Goal: Task Accomplishment & Management: Use online tool/utility

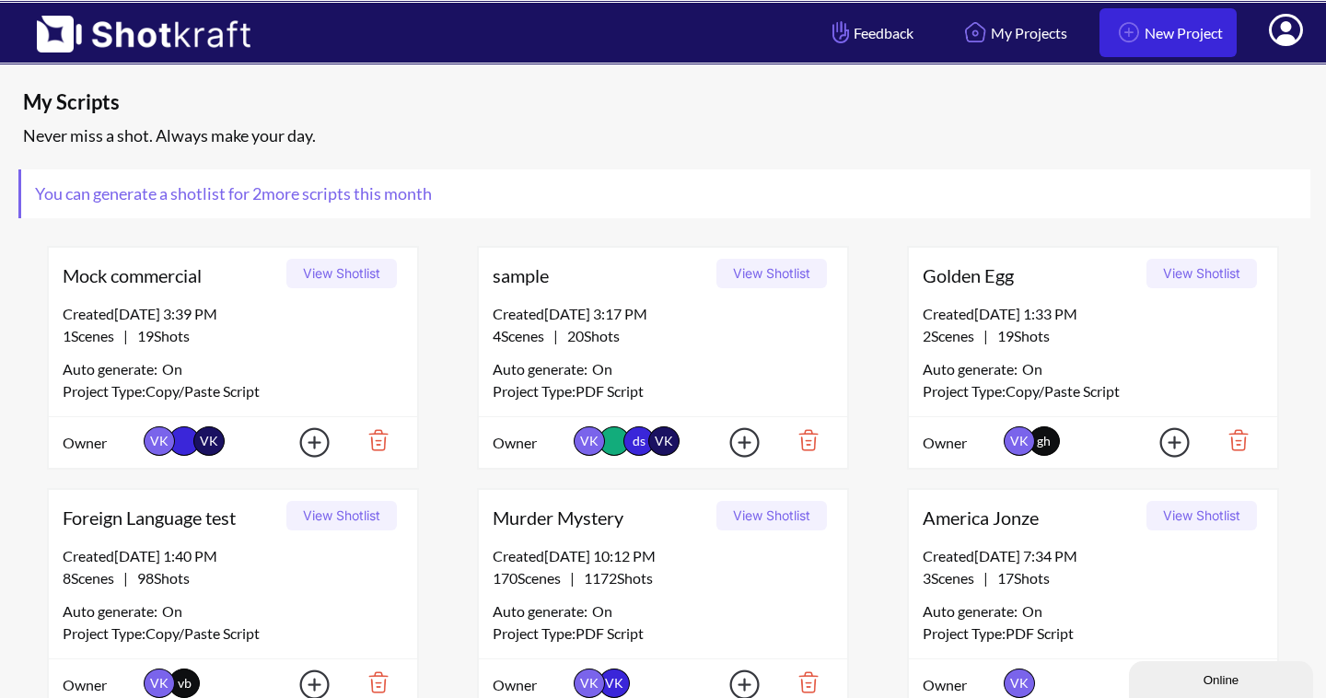
click at [1173, 39] on link "New Project" at bounding box center [1167, 32] width 137 height 49
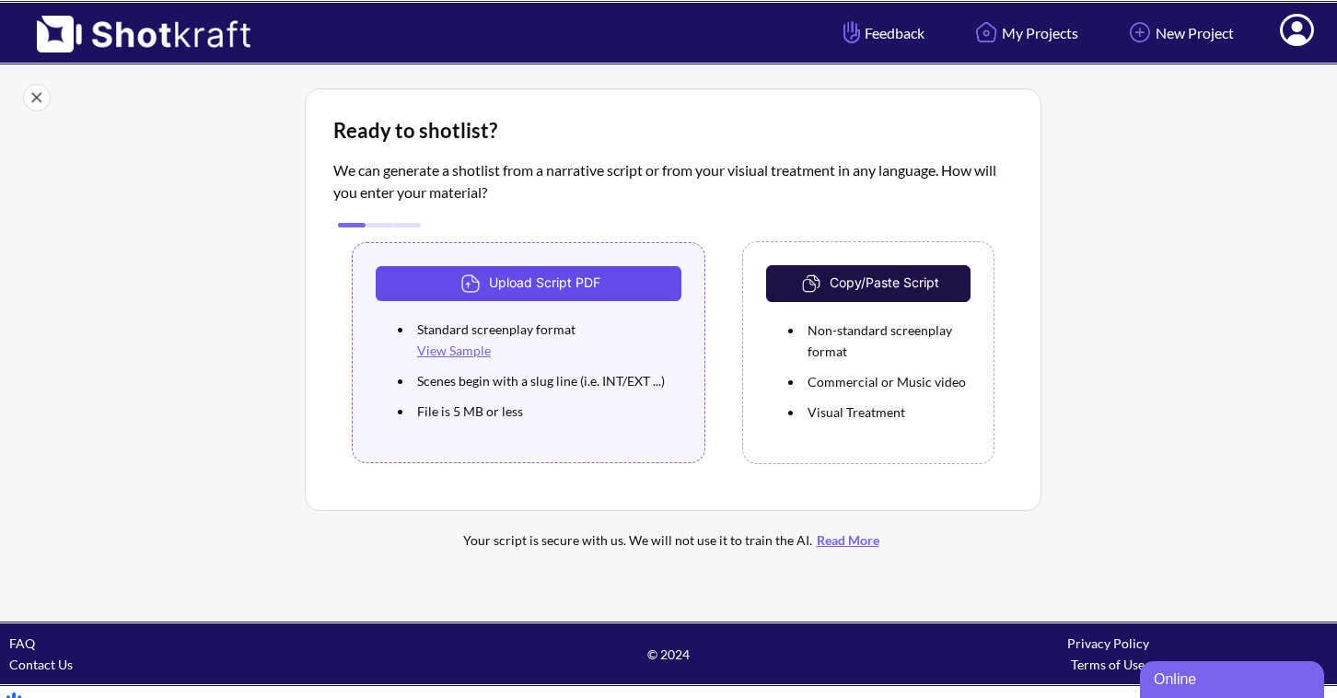
click at [614, 287] on button "Upload Script PDF" at bounding box center [529, 283] width 306 height 35
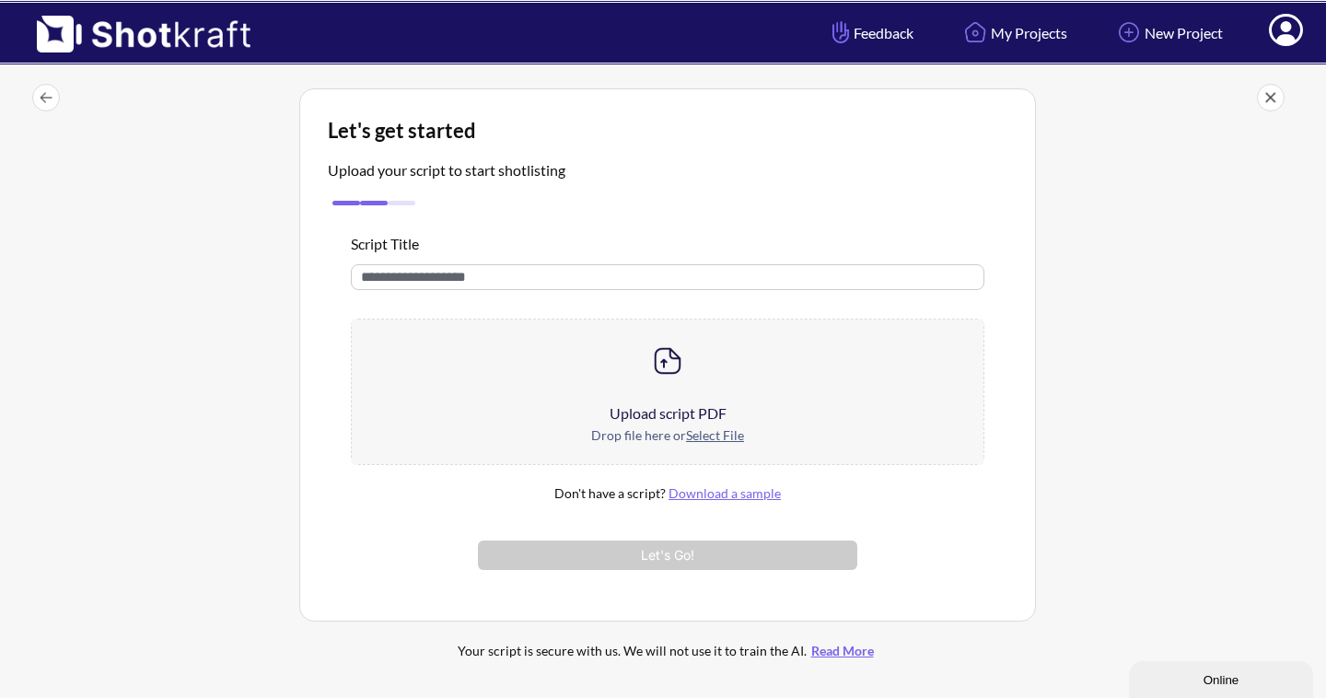
click at [562, 284] on input "text" at bounding box center [667, 277] width 633 height 26
type input "****"
click at [714, 437] on u "Select File" at bounding box center [715, 435] width 58 height 16
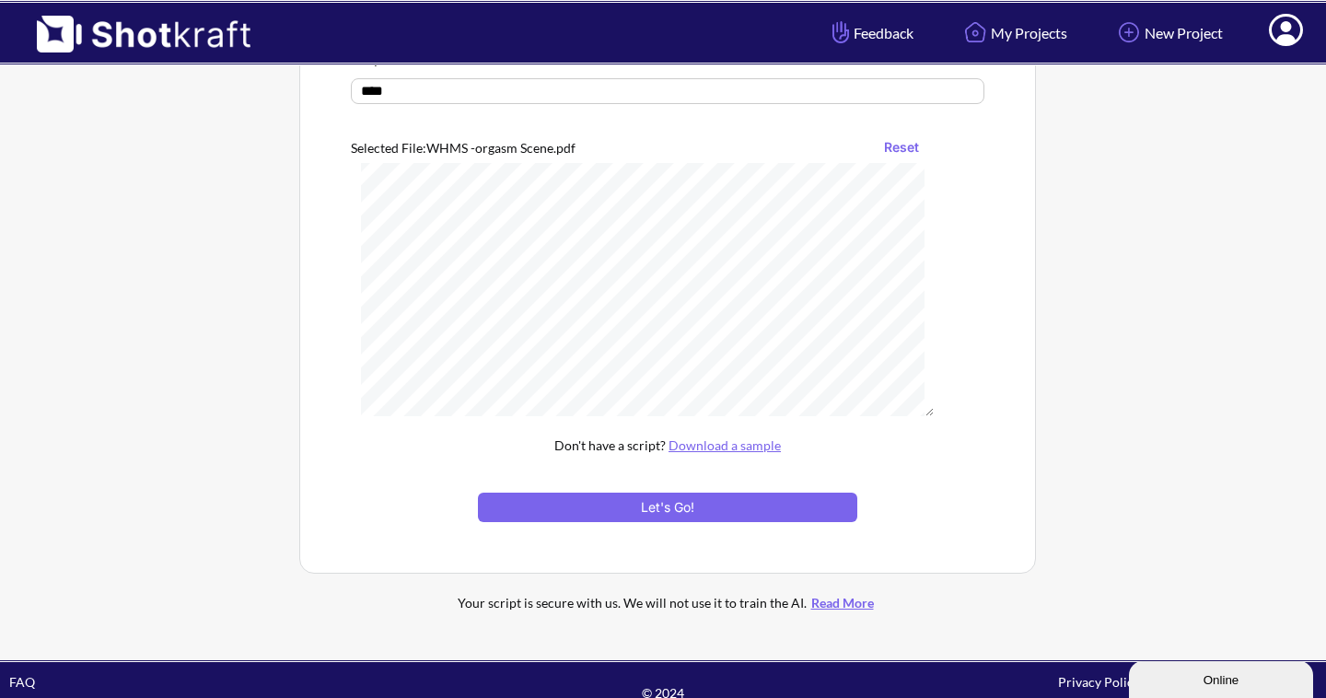
scroll to position [206, 0]
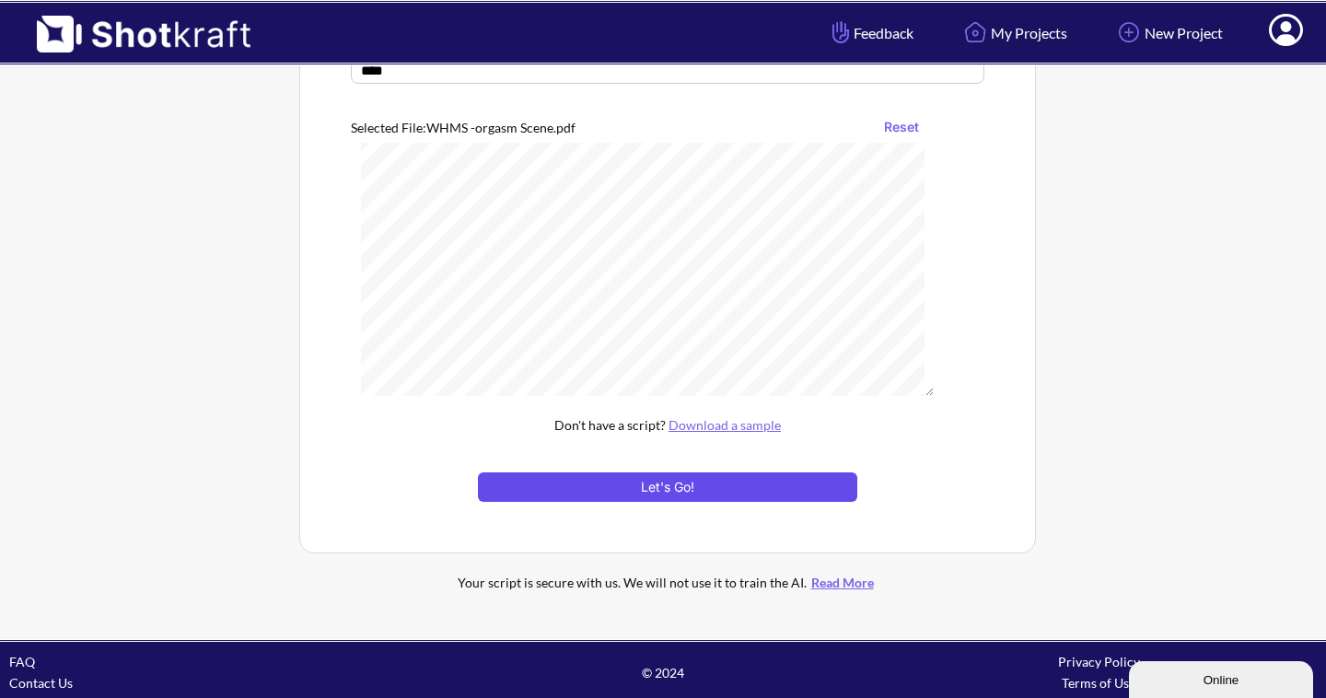
click at [773, 487] on button "Let's Go!" at bounding box center [667, 486] width 379 height 29
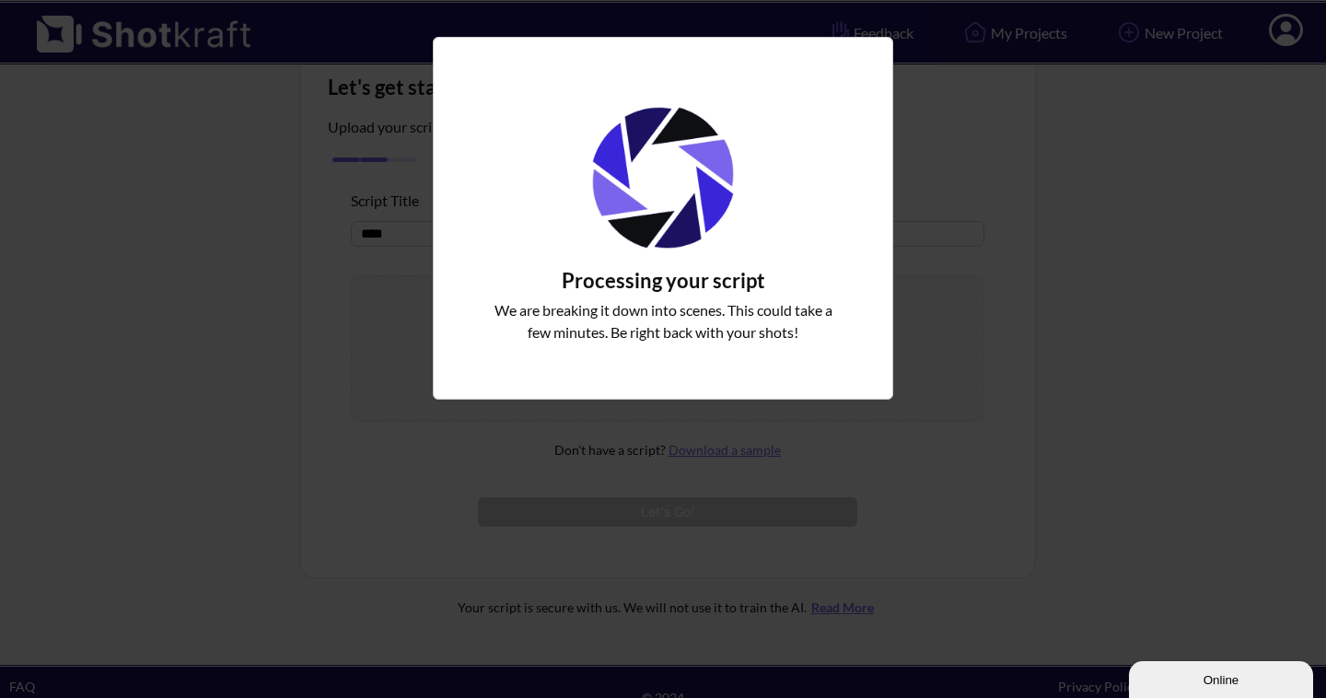
scroll to position [38, 0]
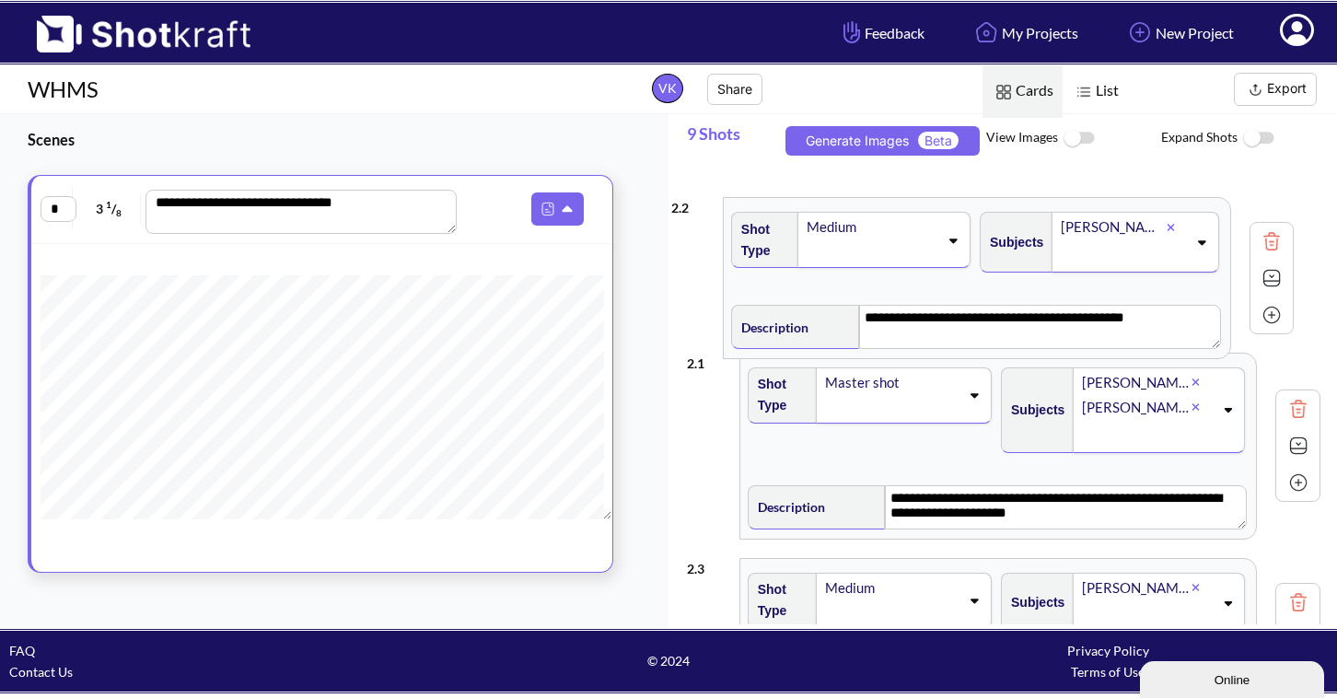
drag, startPoint x: 1078, startPoint y: 463, endPoint x: 1062, endPoint y: 279, distance: 184.8
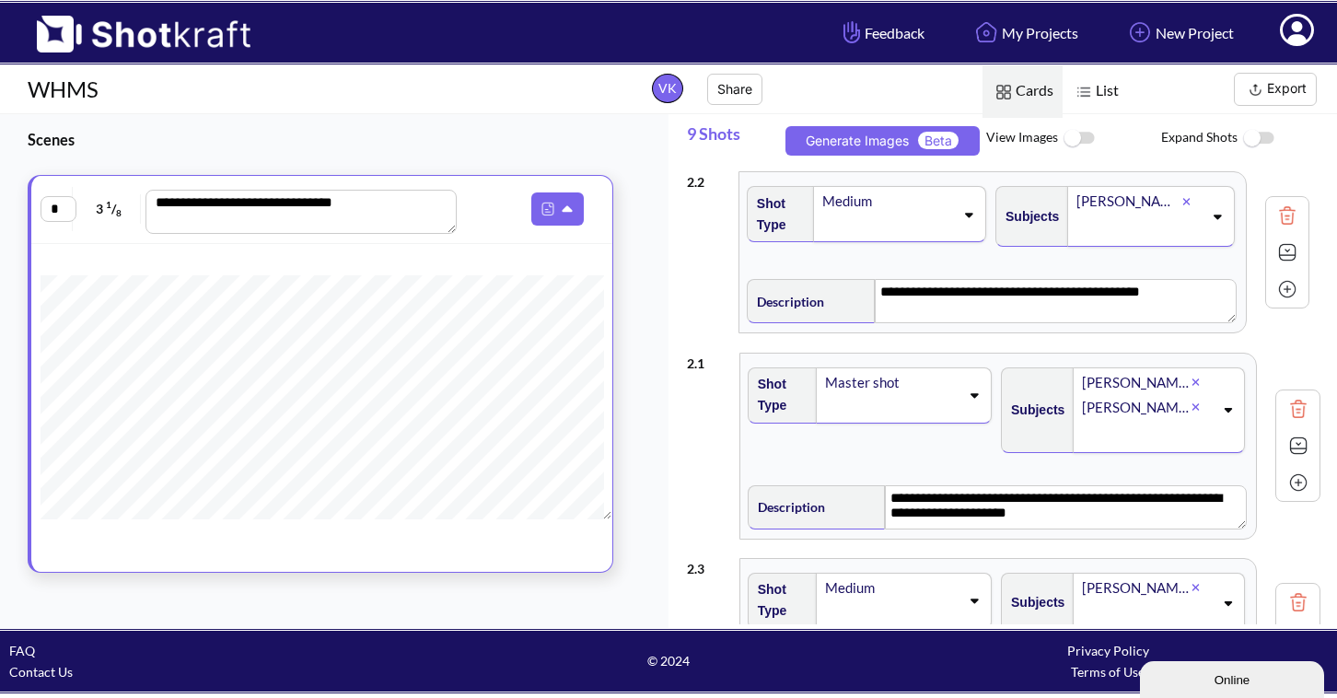
type textarea "**********"
click at [1285, 255] on img at bounding box center [1298, 253] width 28 height 28
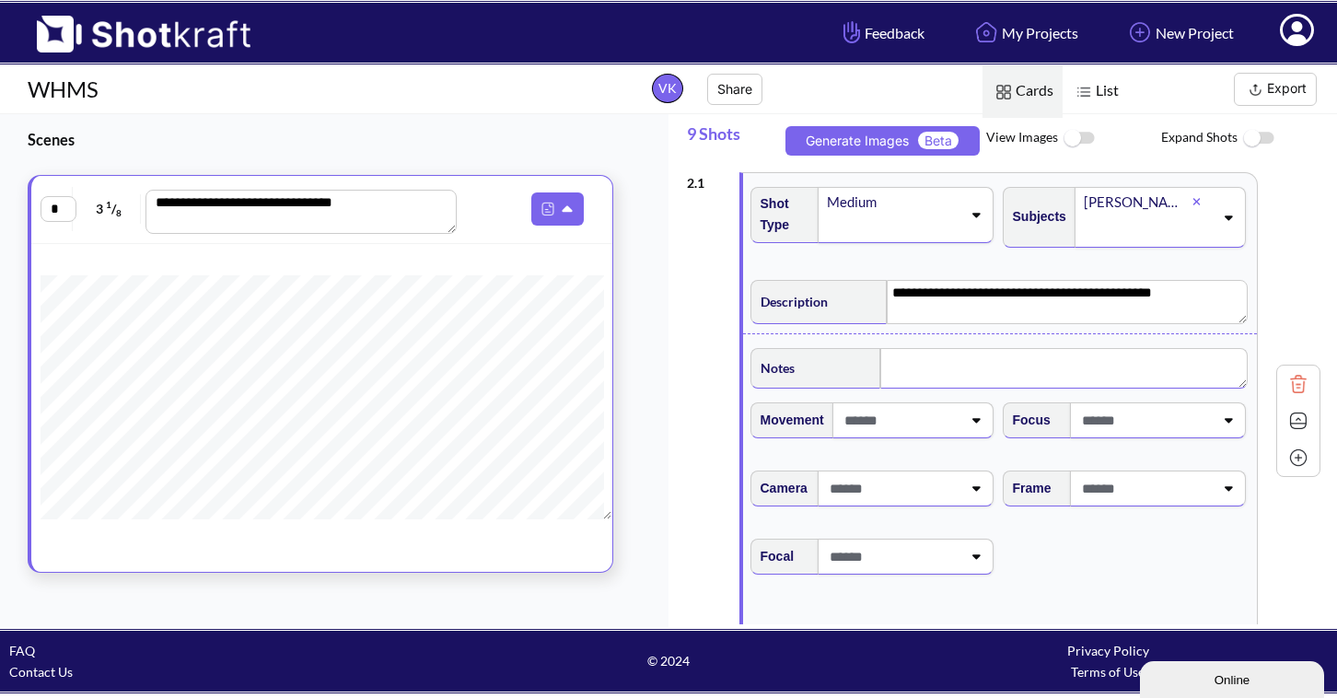
click at [936, 365] on textarea at bounding box center [1063, 368] width 367 height 41
click at [972, 423] on icon at bounding box center [976, 425] width 8 height 5
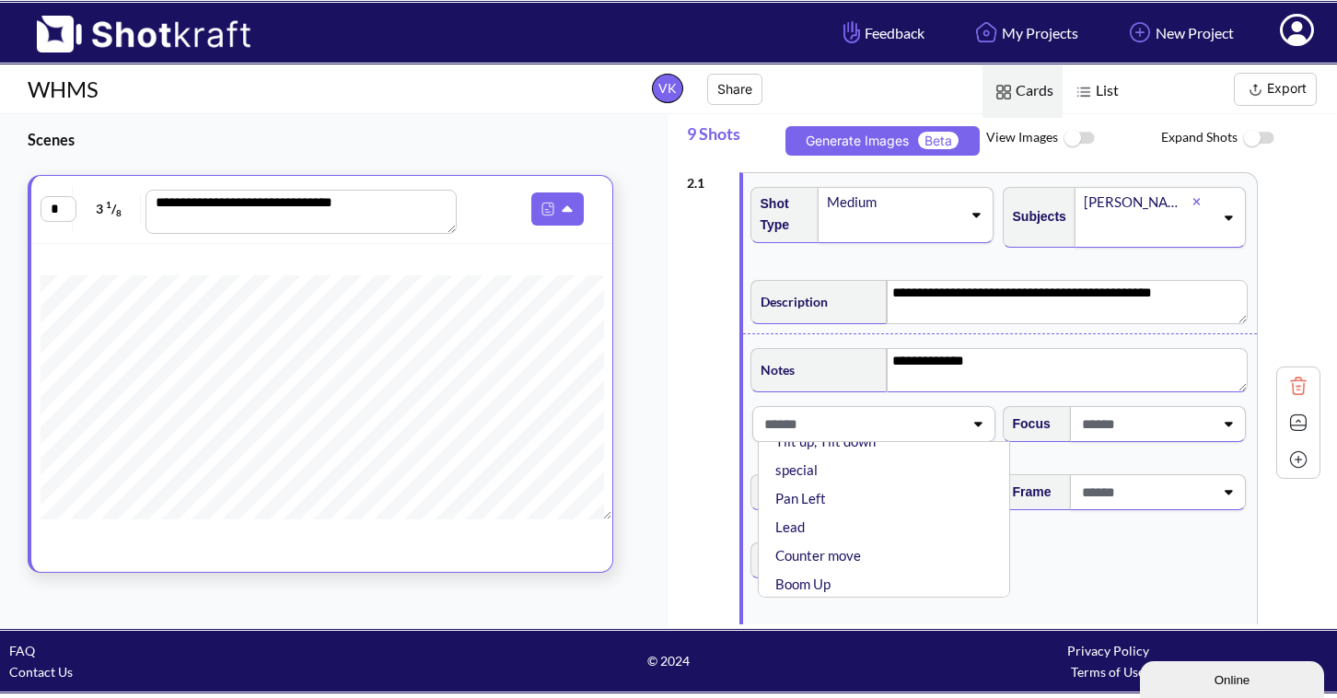
scroll to position [576, 0]
click at [866, 420] on span at bounding box center [861, 424] width 203 height 30
type textarea "**********"
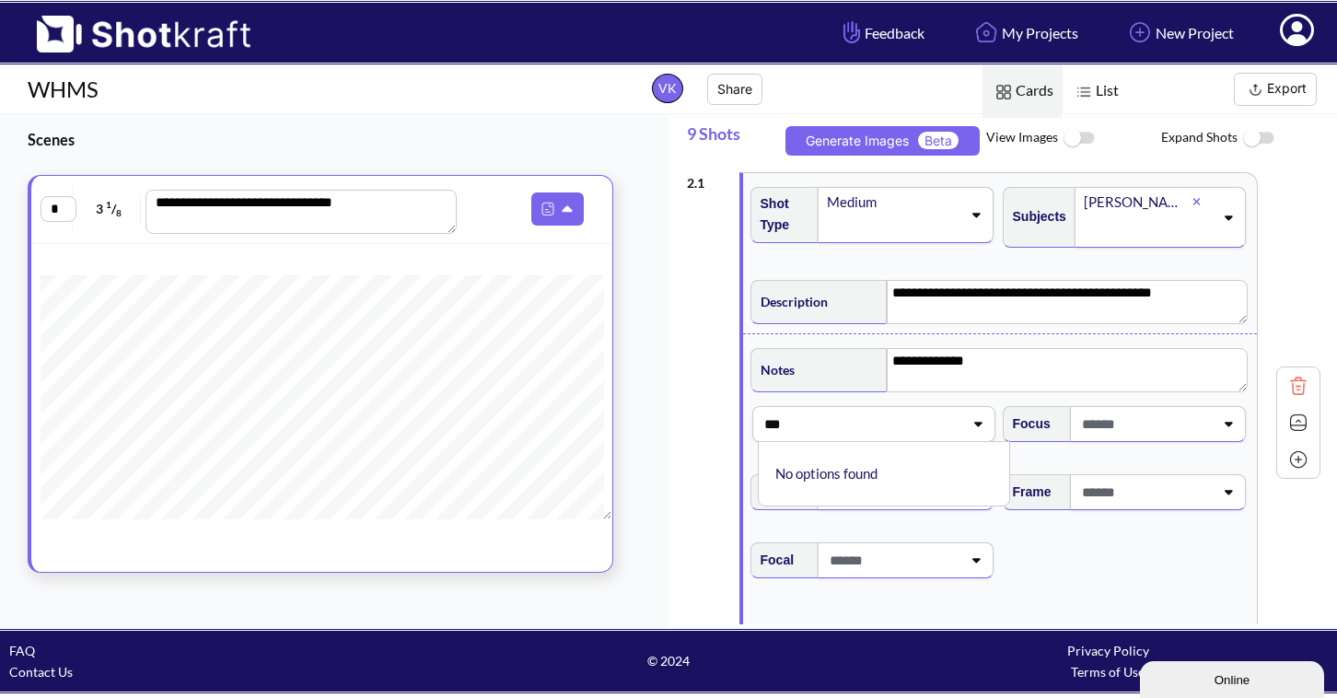
type input "***"
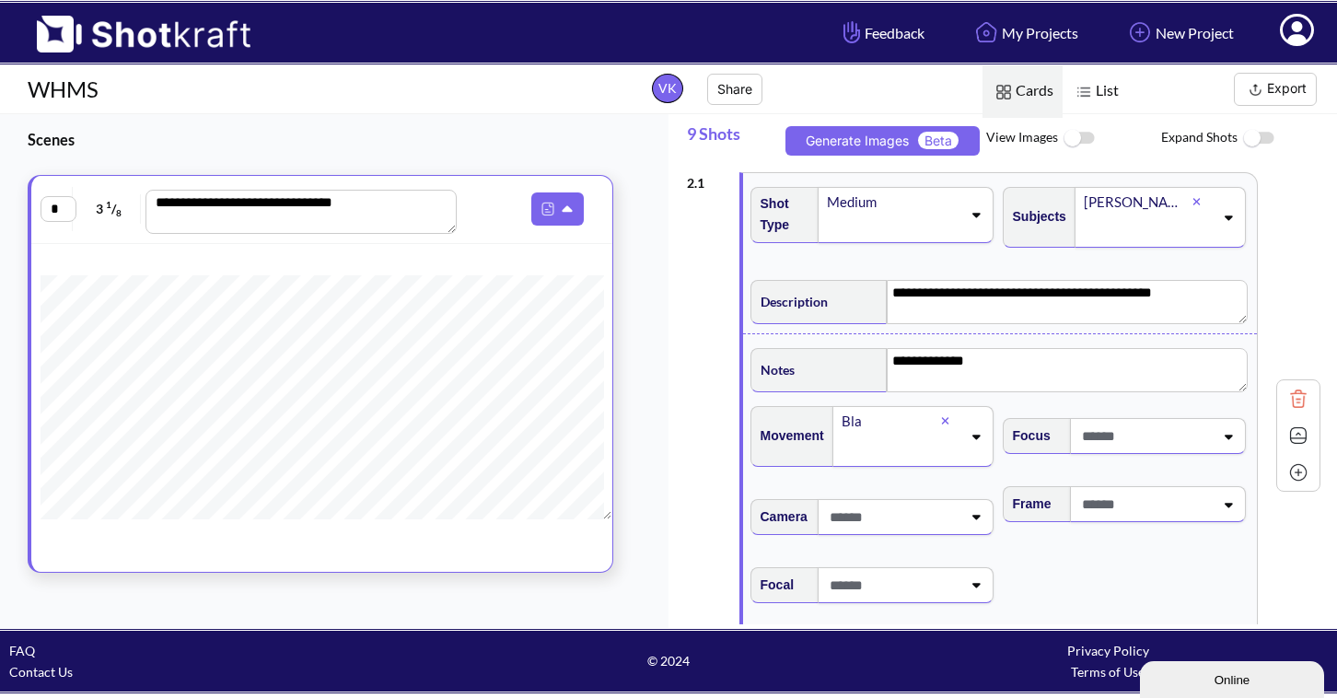
click at [972, 516] on icon at bounding box center [976, 518] width 8 height 5
click at [914, 564] on li "STATIC" at bounding box center [888, 566] width 234 height 29
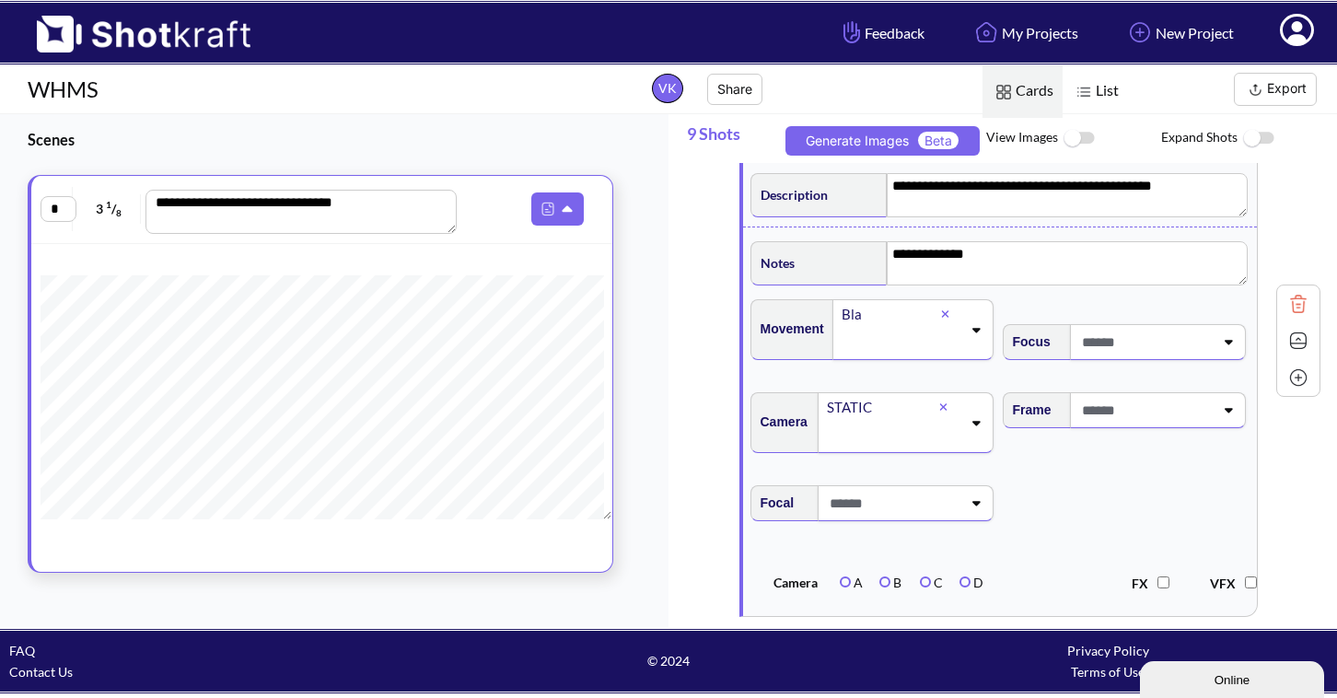
scroll to position [110, 0]
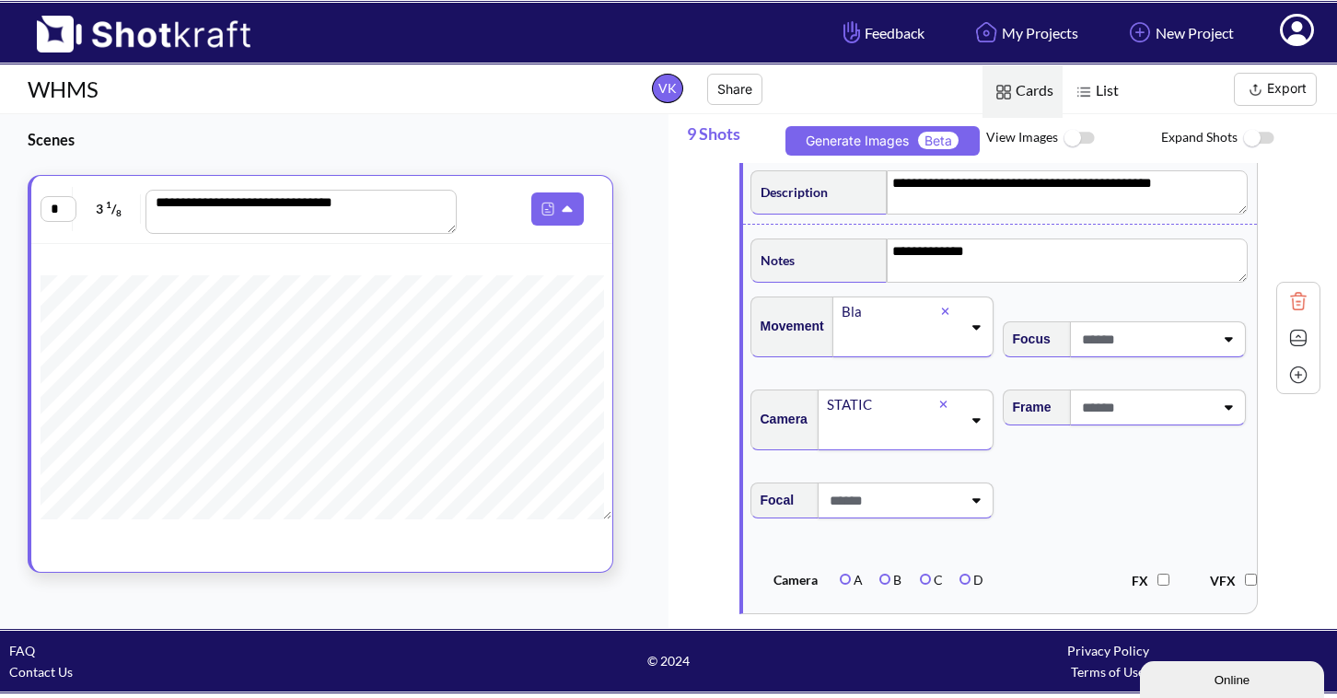
click at [972, 505] on icon at bounding box center [975, 499] width 25 height 13
click at [911, 577] on li "35 mm" at bounding box center [888, 578] width 234 height 29
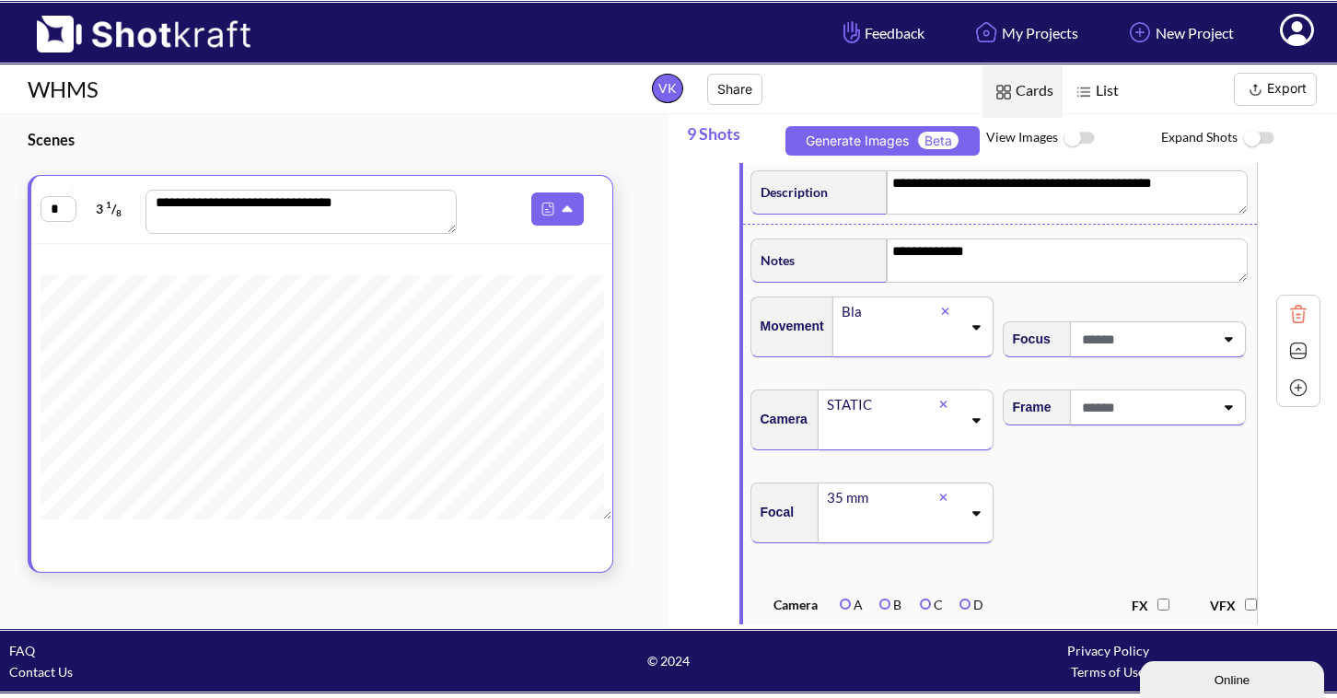
click at [1218, 414] on div at bounding box center [1158, 407] width 176 height 36
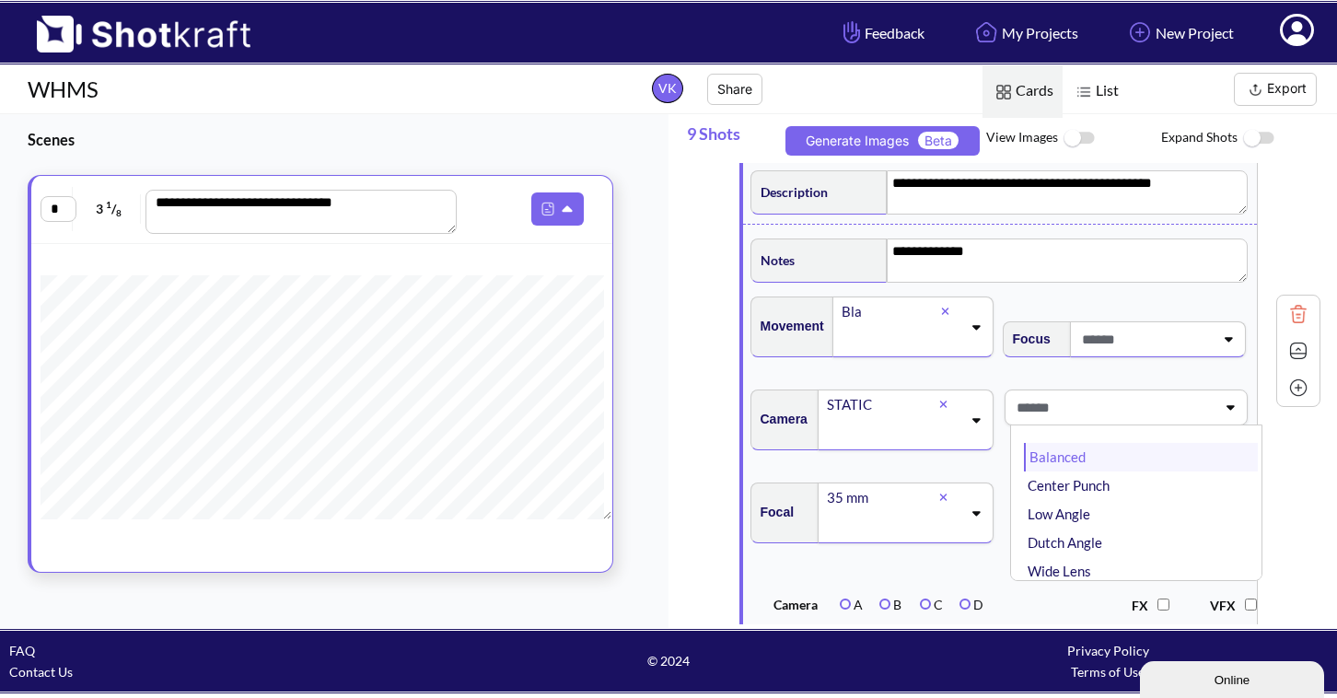
click at [1176, 465] on li "Balanced" at bounding box center [1141, 457] width 234 height 29
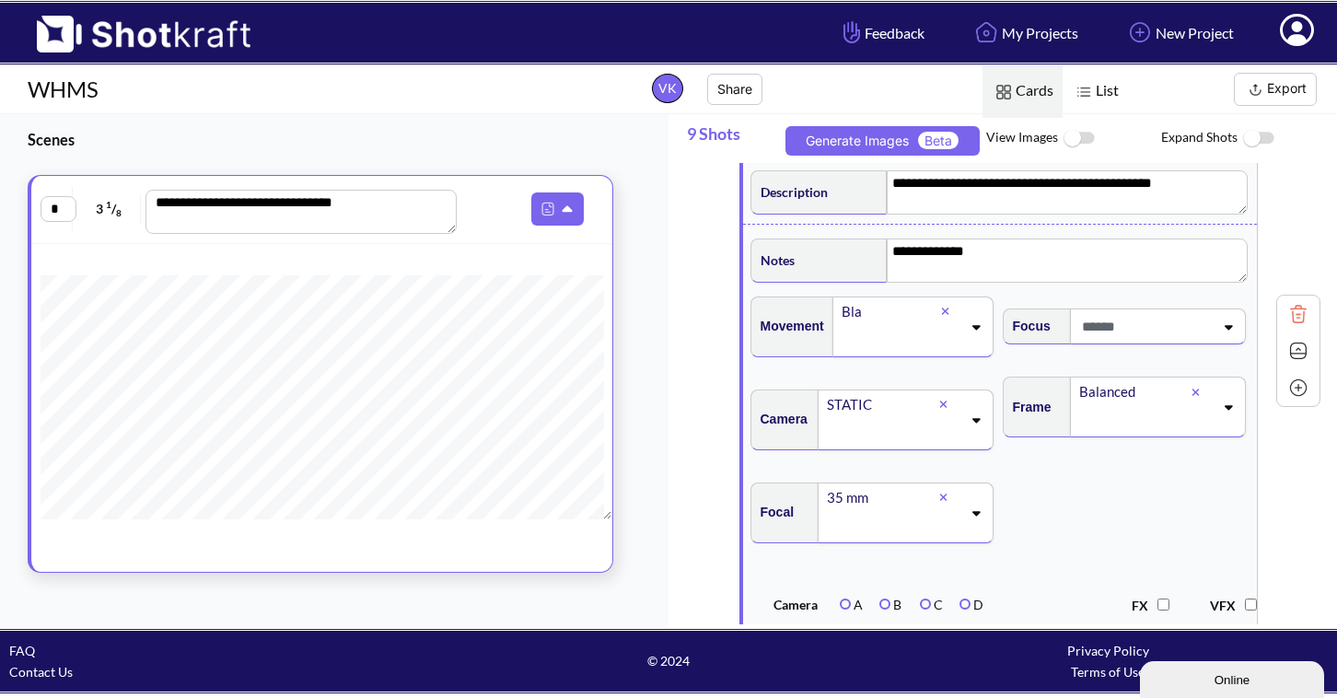
click at [1218, 334] on div at bounding box center [1158, 326] width 176 height 36
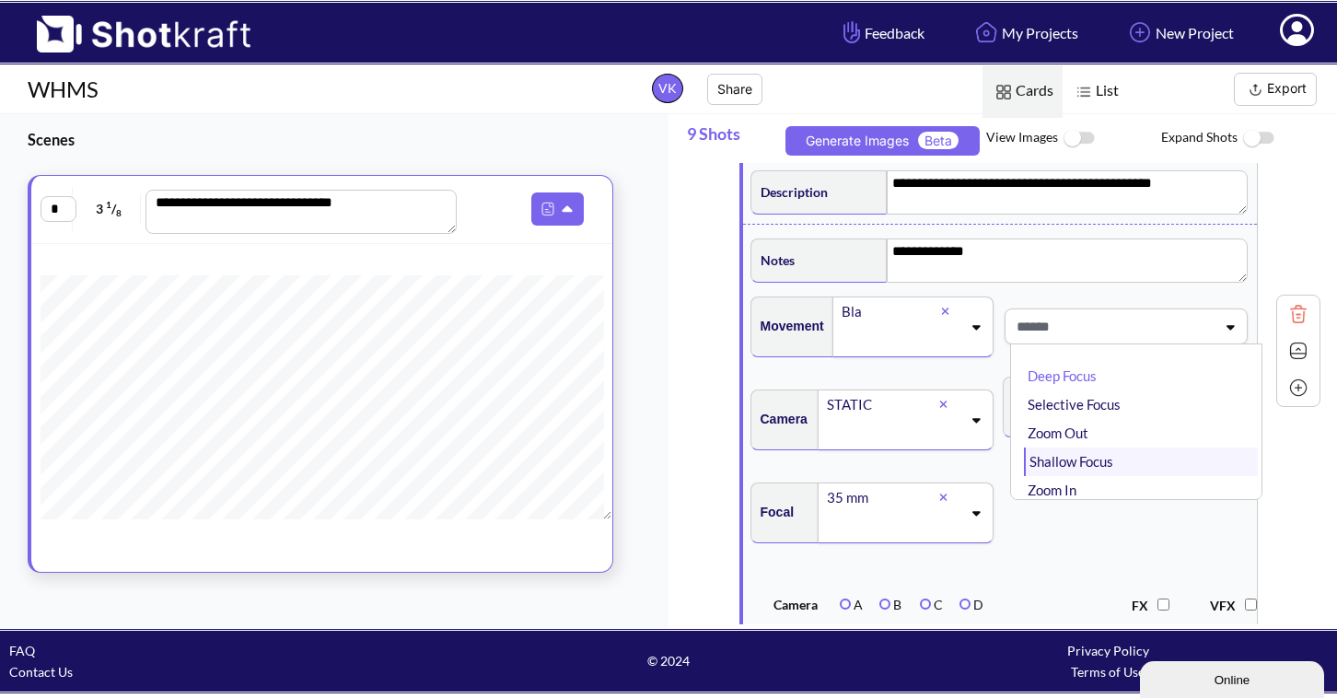
click at [1169, 468] on li "Shallow Focus" at bounding box center [1141, 461] width 234 height 29
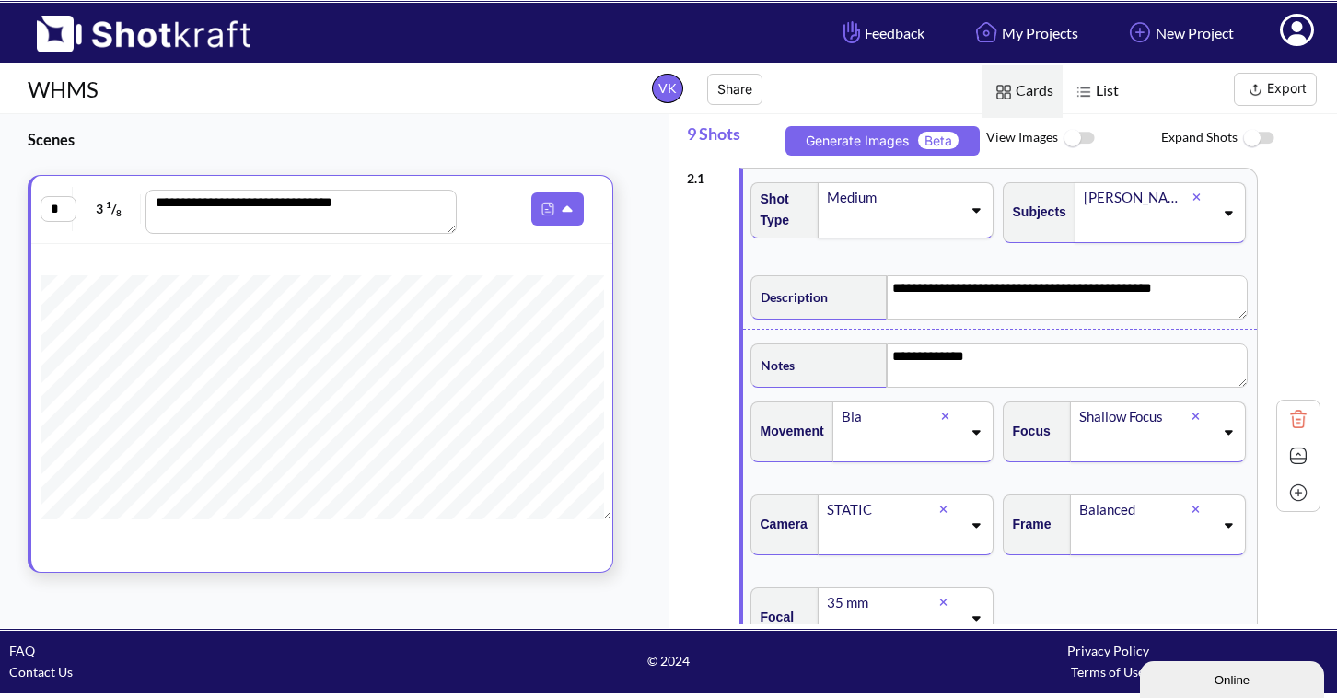
scroll to position [0, 0]
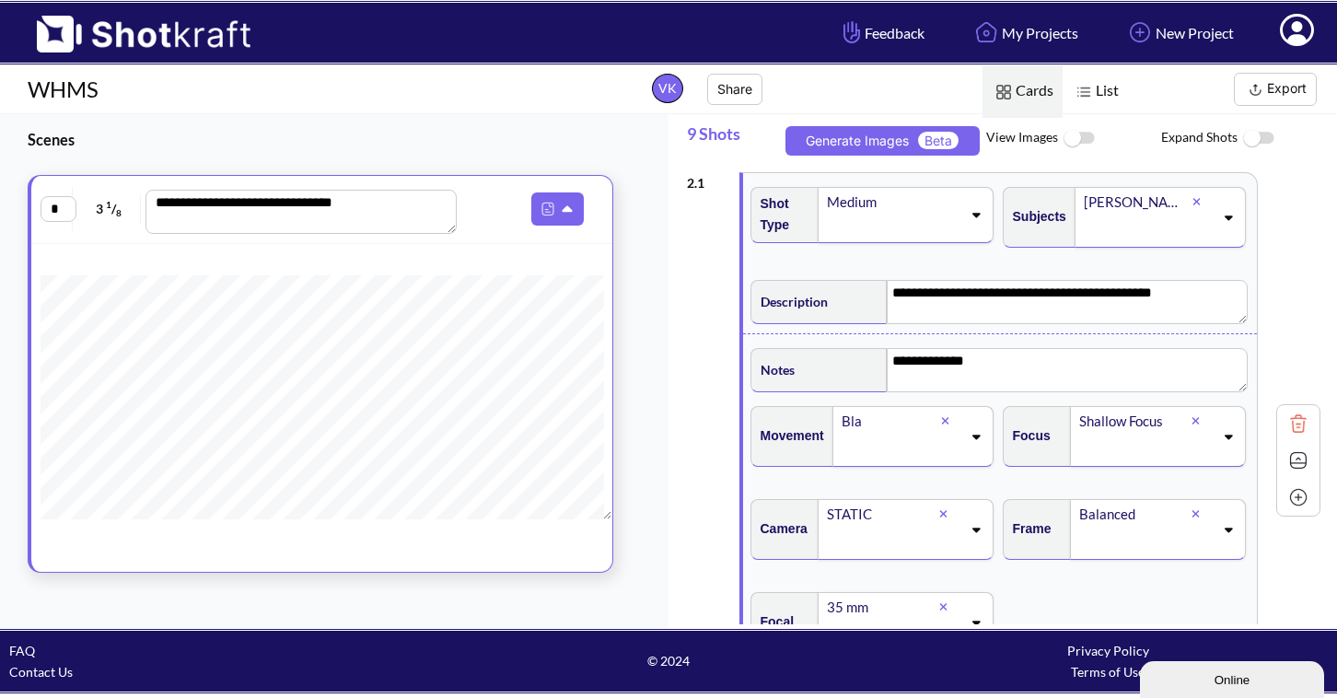
click at [1284, 465] on img at bounding box center [1298, 461] width 28 height 28
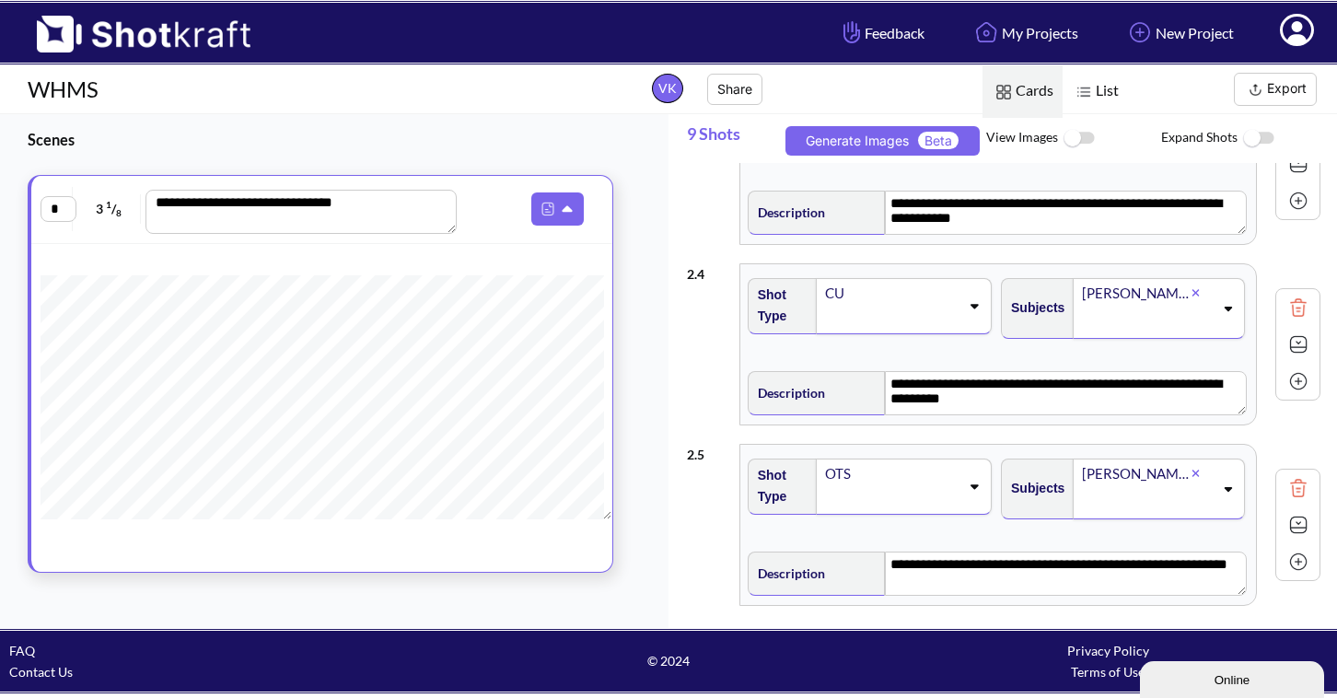
scroll to position [477, 0]
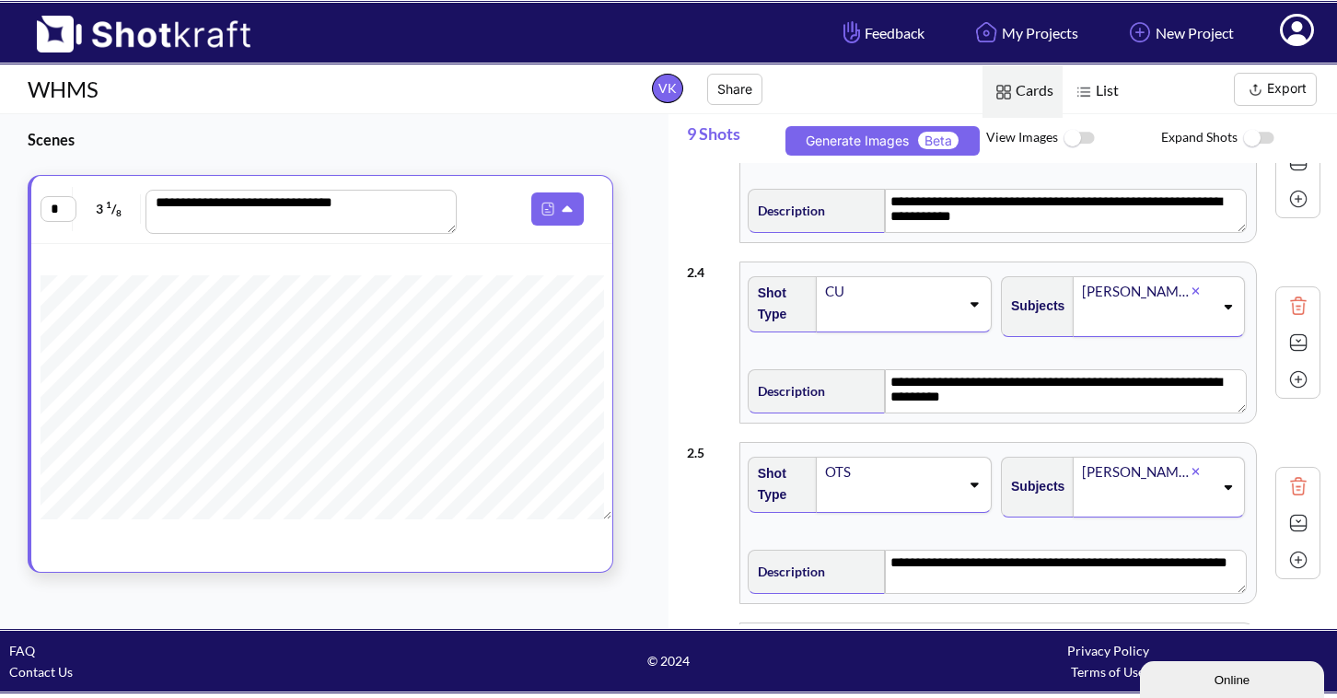
click at [1285, 558] on img at bounding box center [1298, 560] width 28 height 28
type textarea "**********"
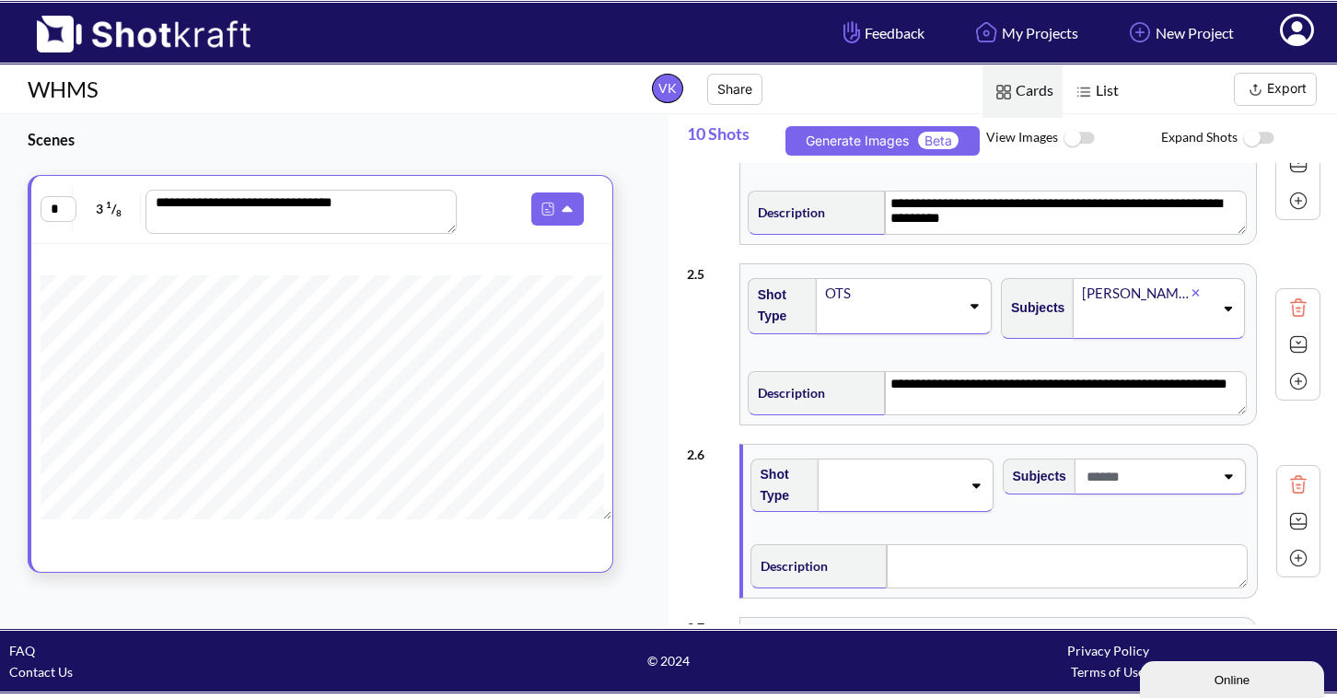
scroll to position [662, 0]
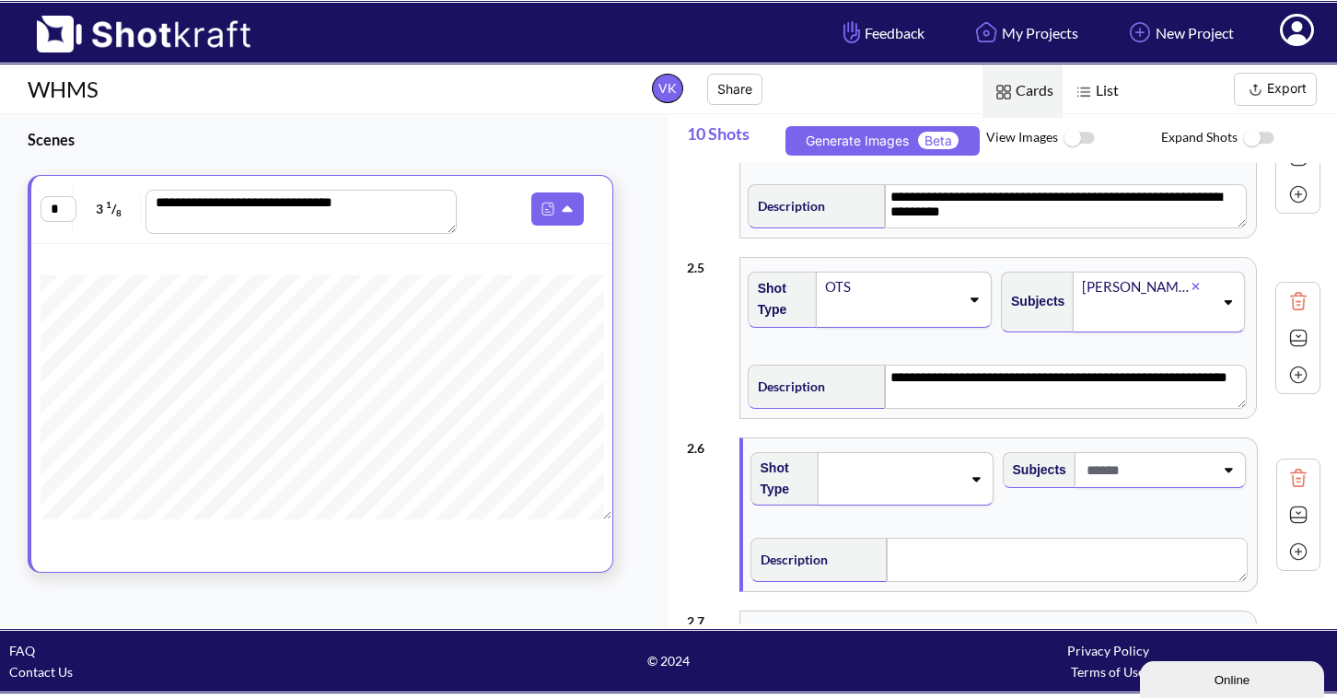
click at [966, 481] on icon at bounding box center [975, 478] width 25 height 13
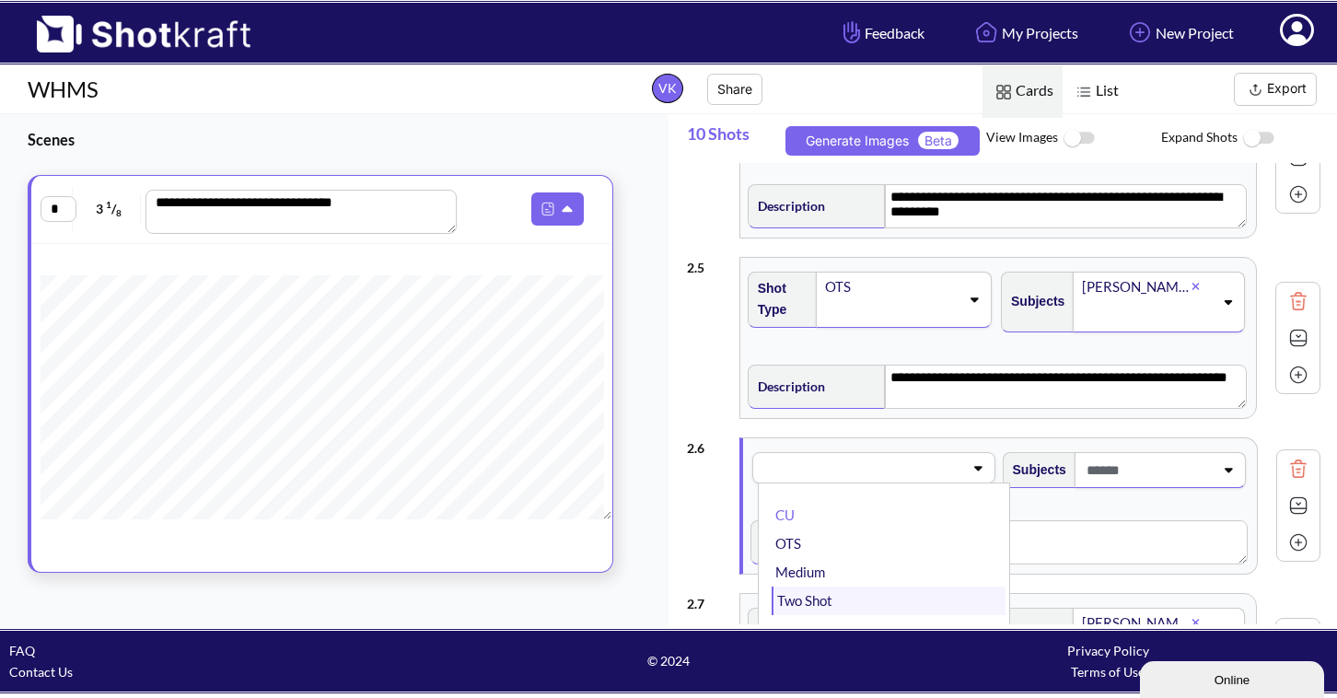
click at [911, 597] on li "Two Shot" at bounding box center [888, 600] width 234 height 29
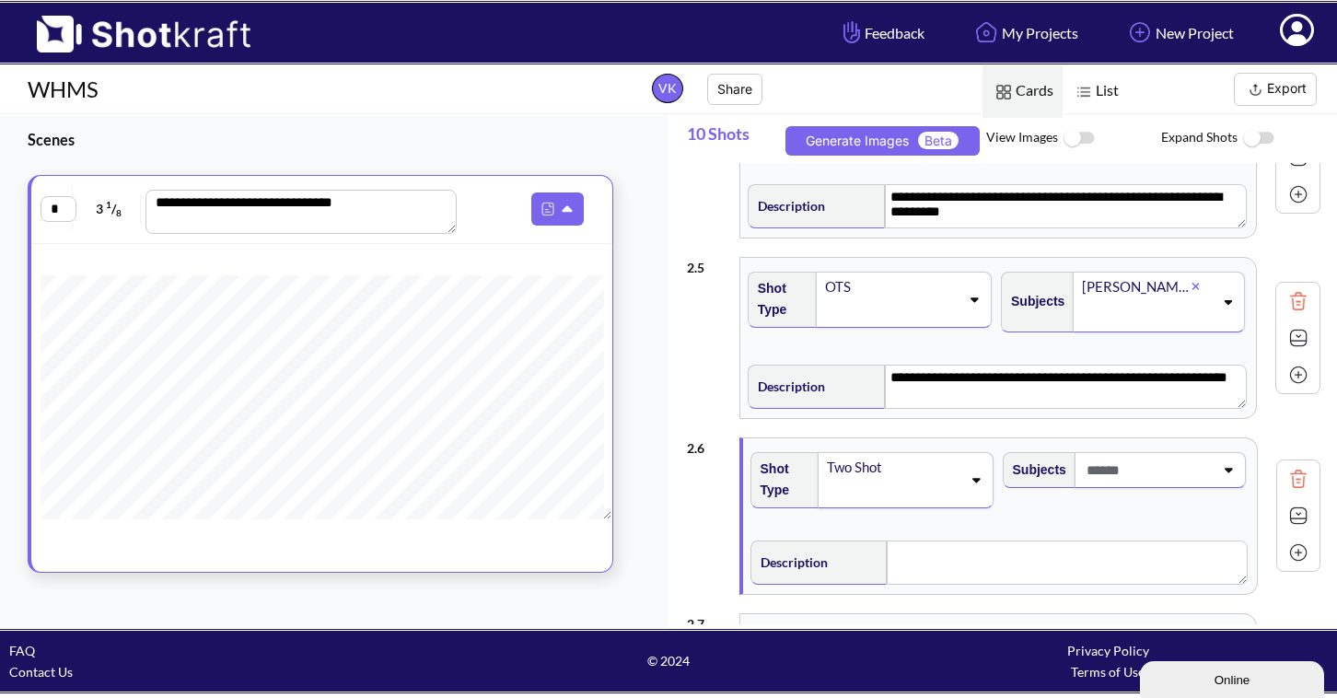
click at [1187, 470] on span at bounding box center [1148, 470] width 132 height 30
click at [1166, 505] on li "Harry" at bounding box center [1141, 519] width 234 height 29
click at [1224, 484] on icon at bounding box center [1228, 483] width 8 height 5
click at [1177, 519] on li "Sally" at bounding box center [1141, 519] width 234 height 29
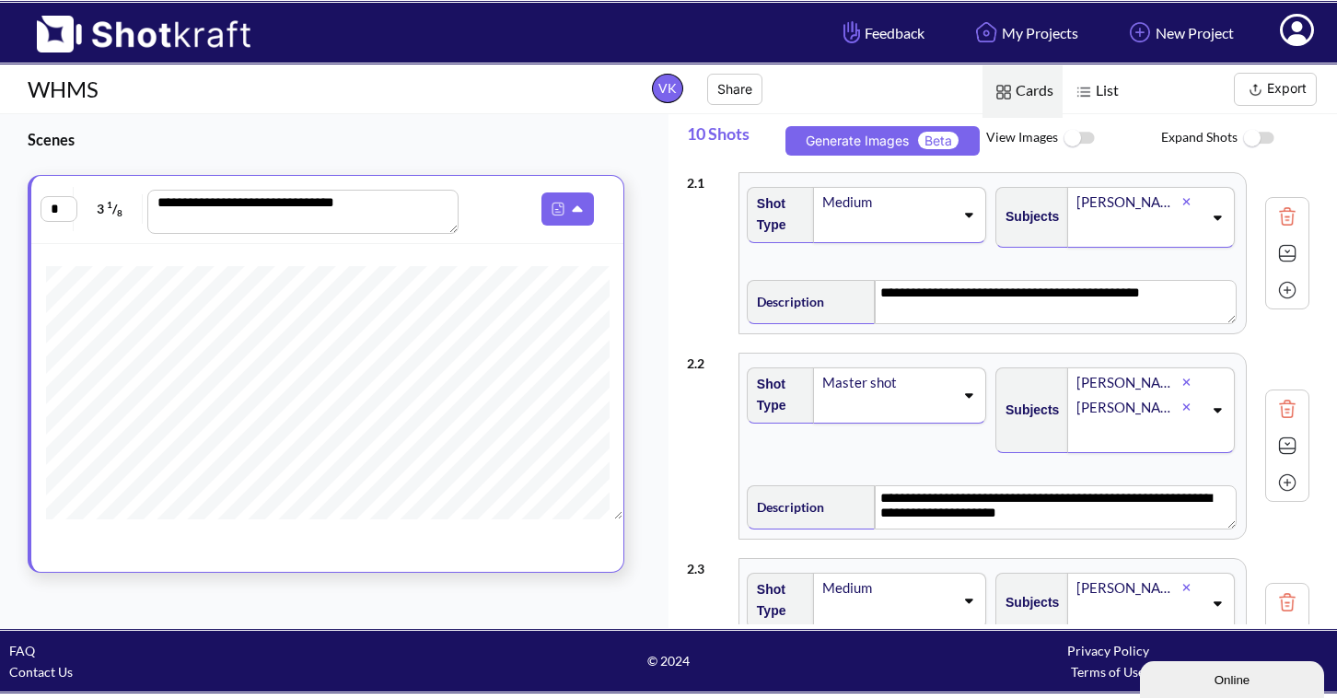
scroll to position [825, 0]
click at [1100, 96] on span "List" at bounding box center [1094, 91] width 65 height 52
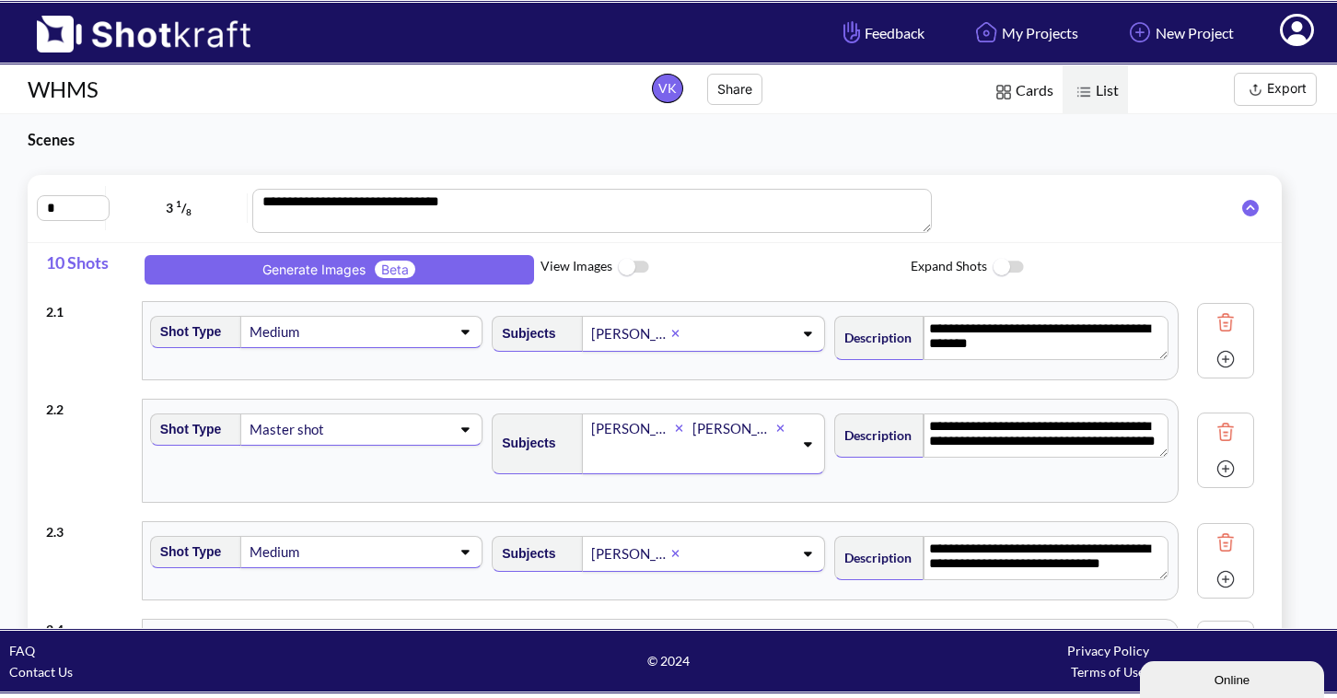
click at [1020, 97] on span "Cards" at bounding box center [1022, 91] width 80 height 52
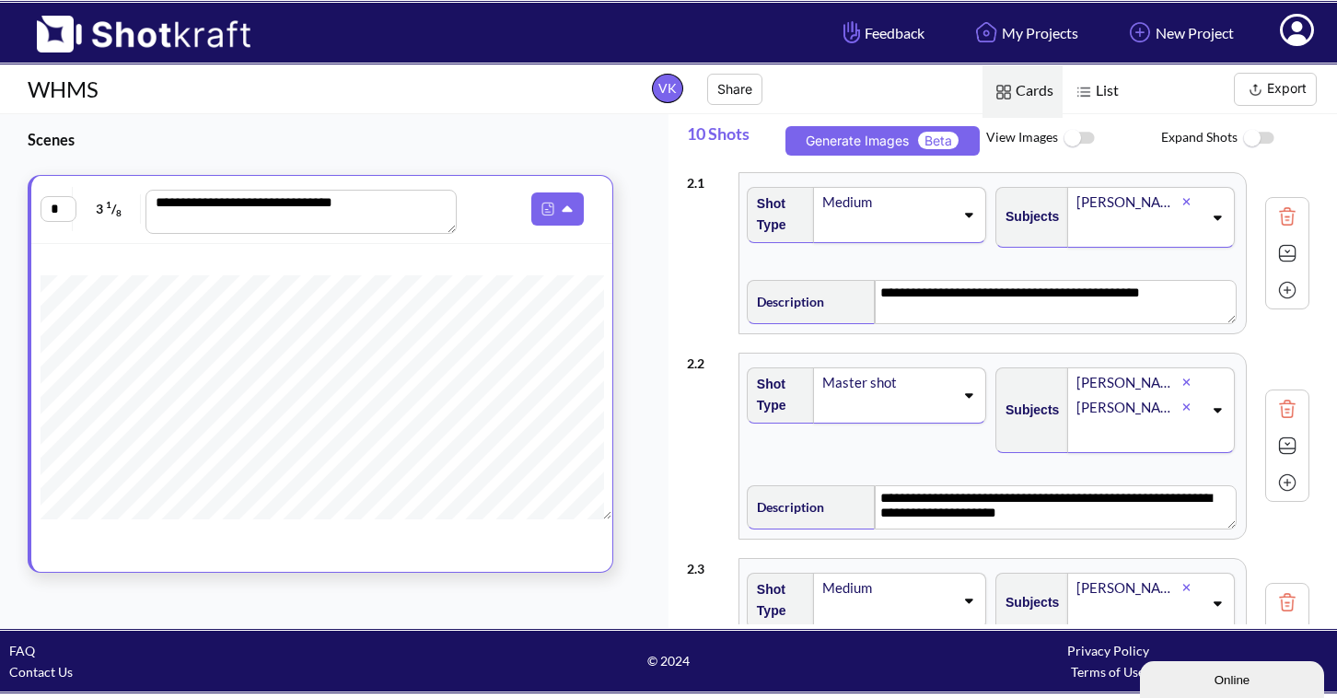
click at [1082, 137] on img at bounding box center [1078, 139] width 41 height 40
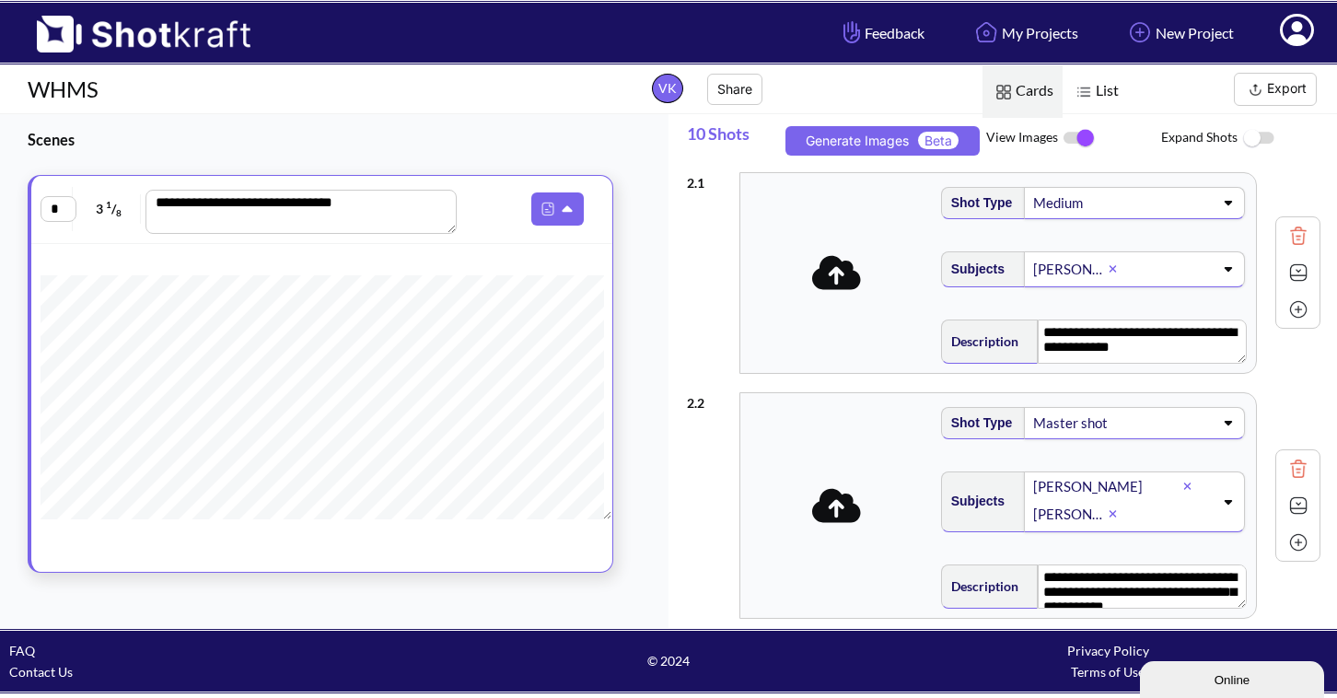
click at [834, 282] on icon at bounding box center [836, 272] width 49 height 39
click at [882, 288] on img at bounding box center [864, 272] width 35 height 31
click at [879, 143] on button "Generate Images Beta" at bounding box center [882, 140] width 194 height 29
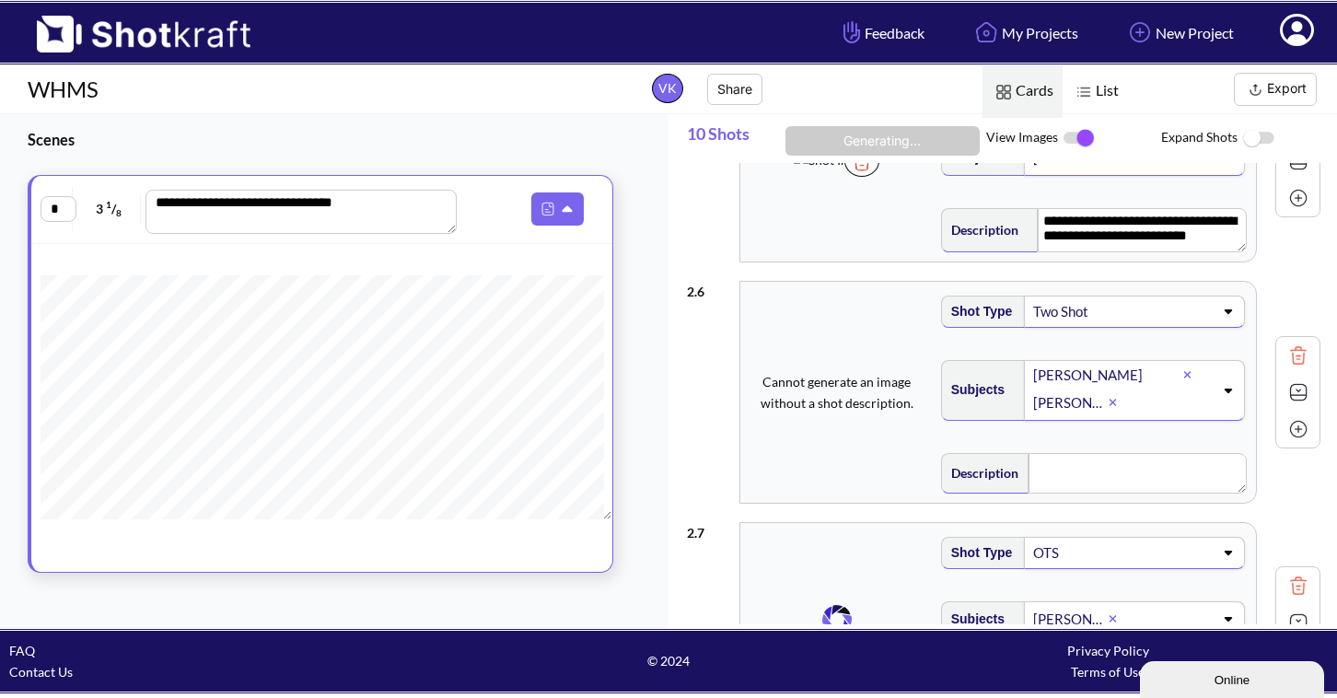
scroll to position [1019, 0]
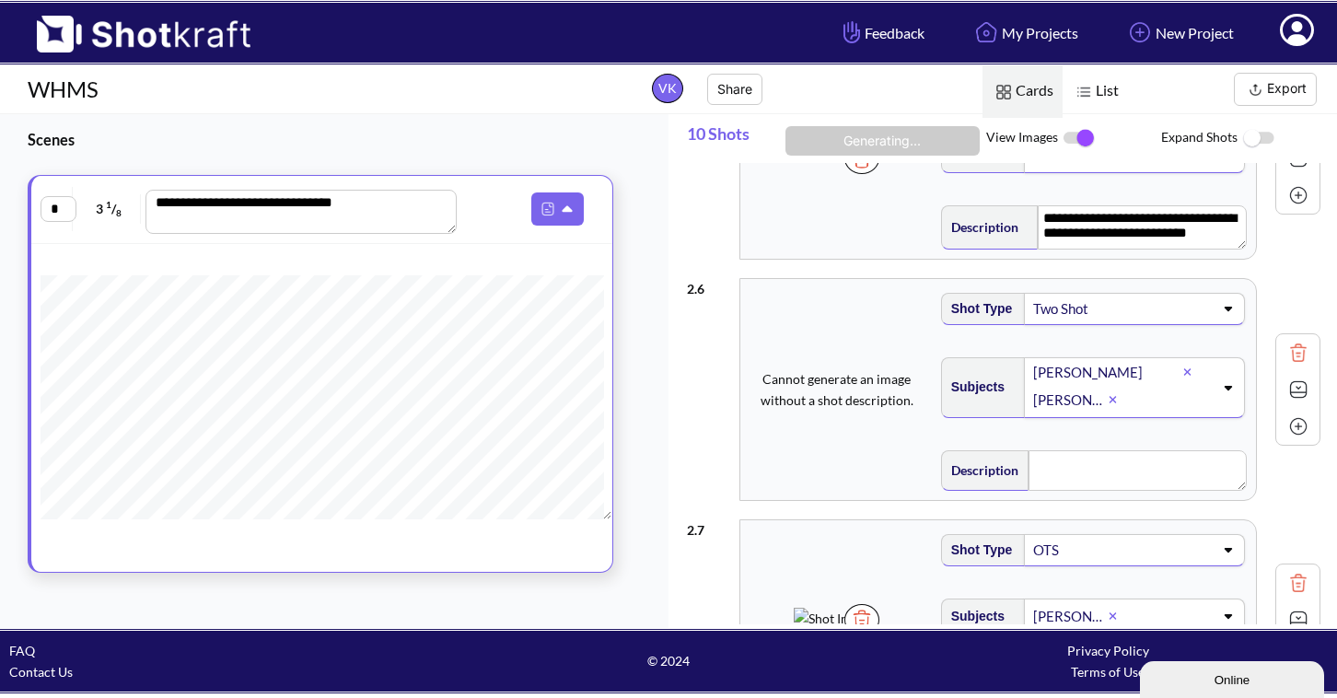
click at [1286, 354] on img at bounding box center [1298, 353] width 28 height 28
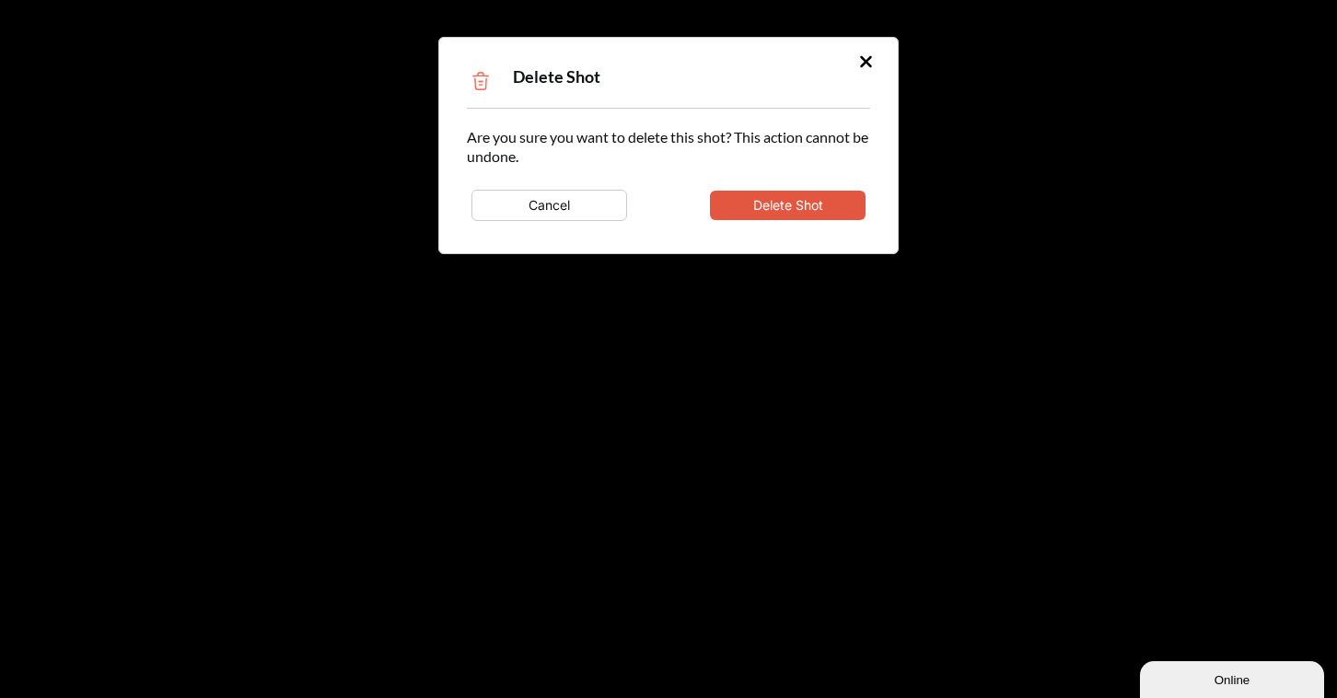
click at [800, 208] on button "Delete Shot" at bounding box center [788, 205] width 156 height 29
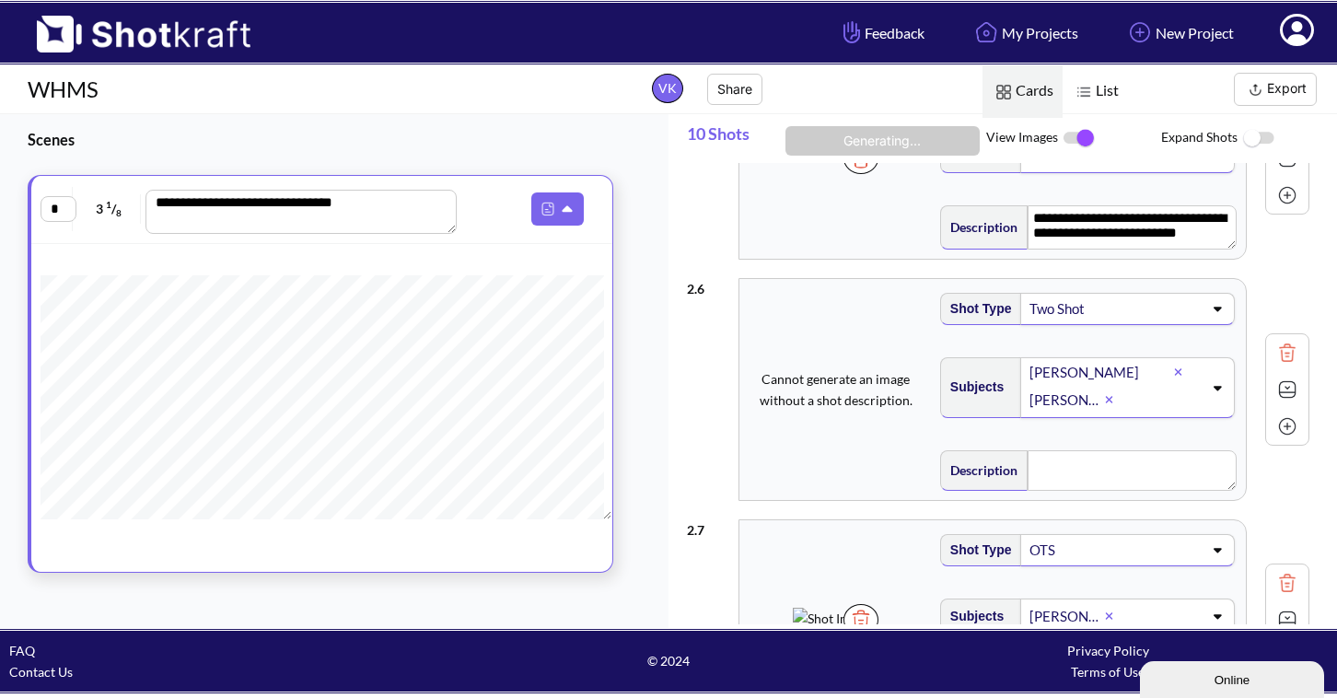
type textarea "**********"
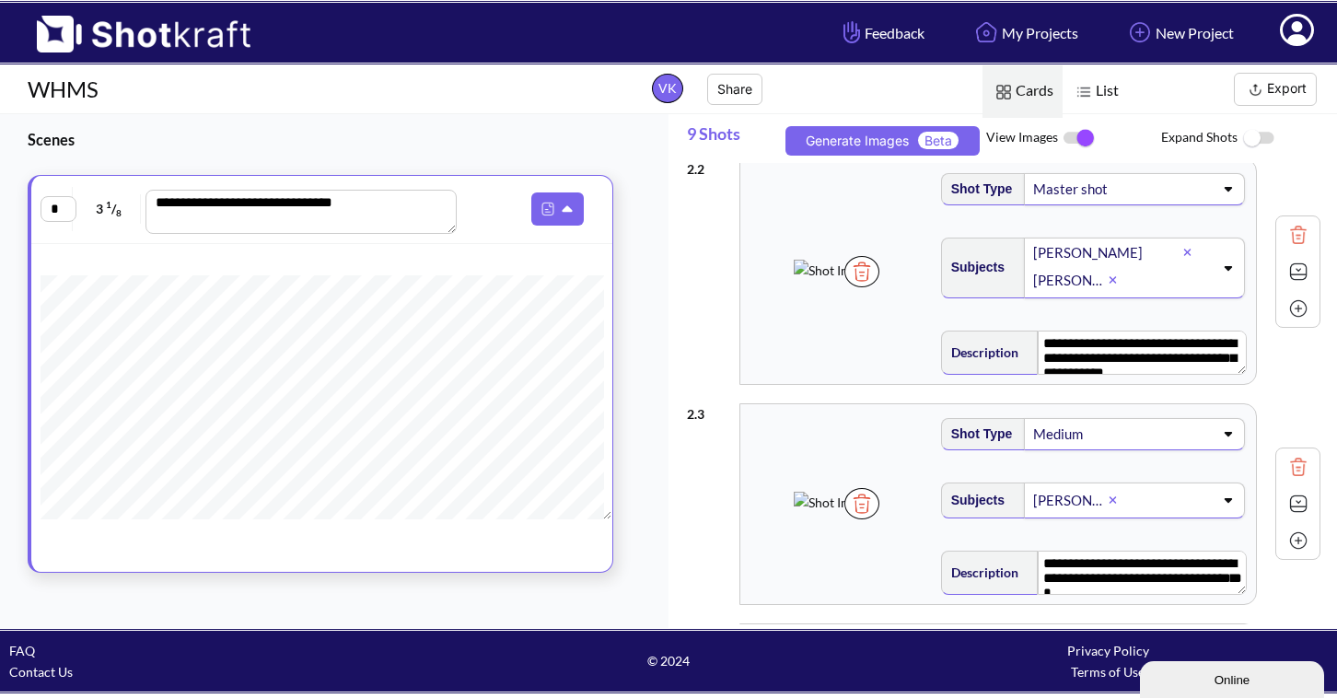
scroll to position [256, 0]
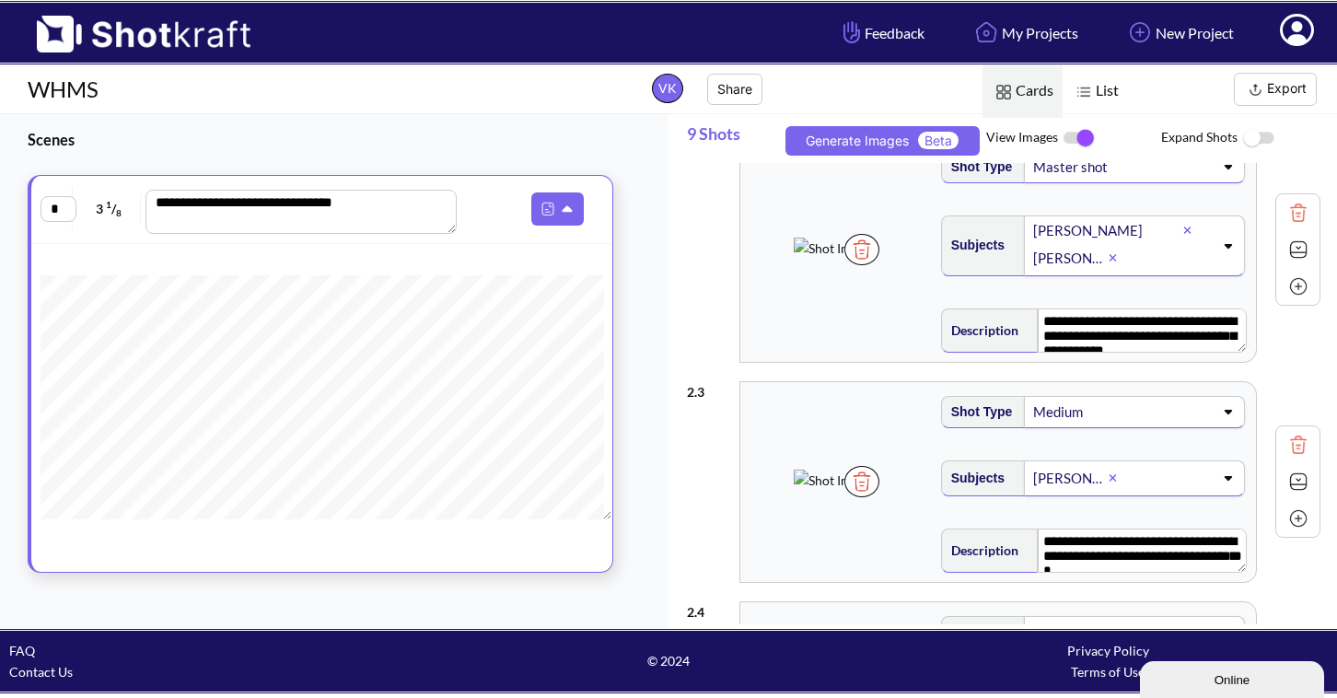
click at [899, 502] on span at bounding box center [837, 481] width 184 height 41
click at [882, 497] on img at bounding box center [864, 481] width 35 height 31
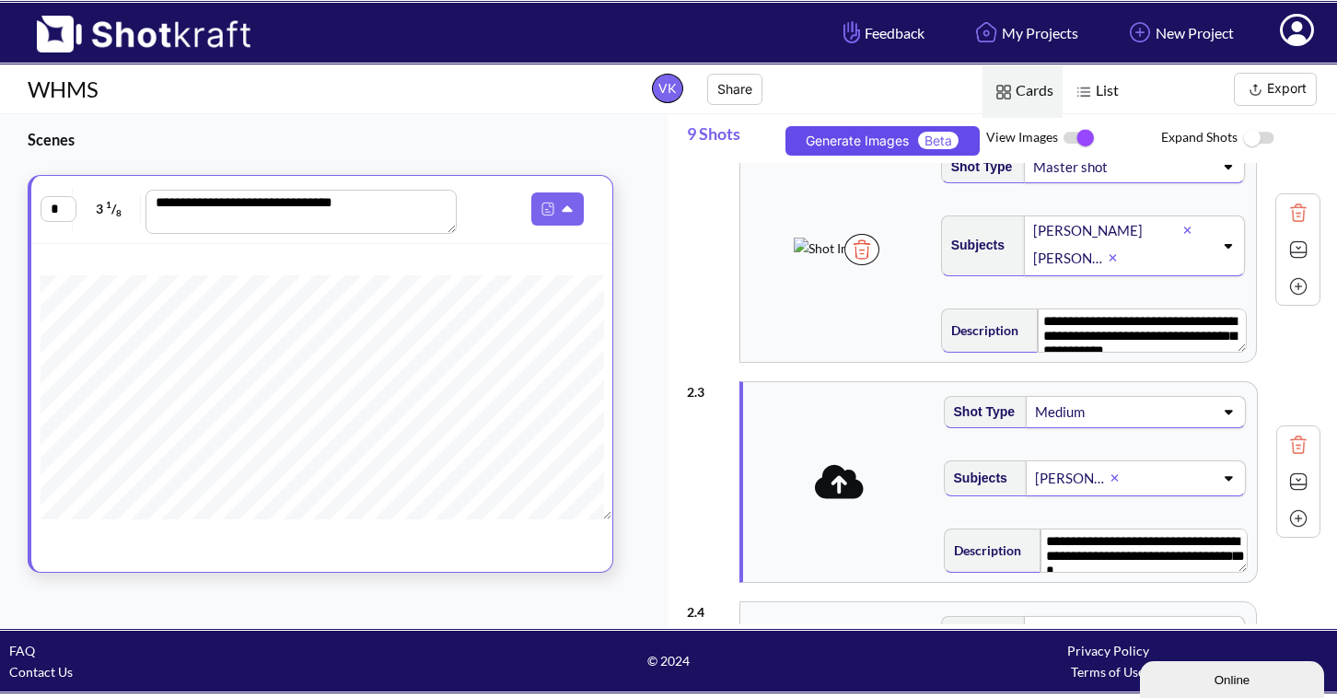
click at [885, 141] on button "Generate Images Beta" at bounding box center [882, 140] width 194 height 29
click at [735, 92] on button "Share" at bounding box center [734, 89] width 55 height 31
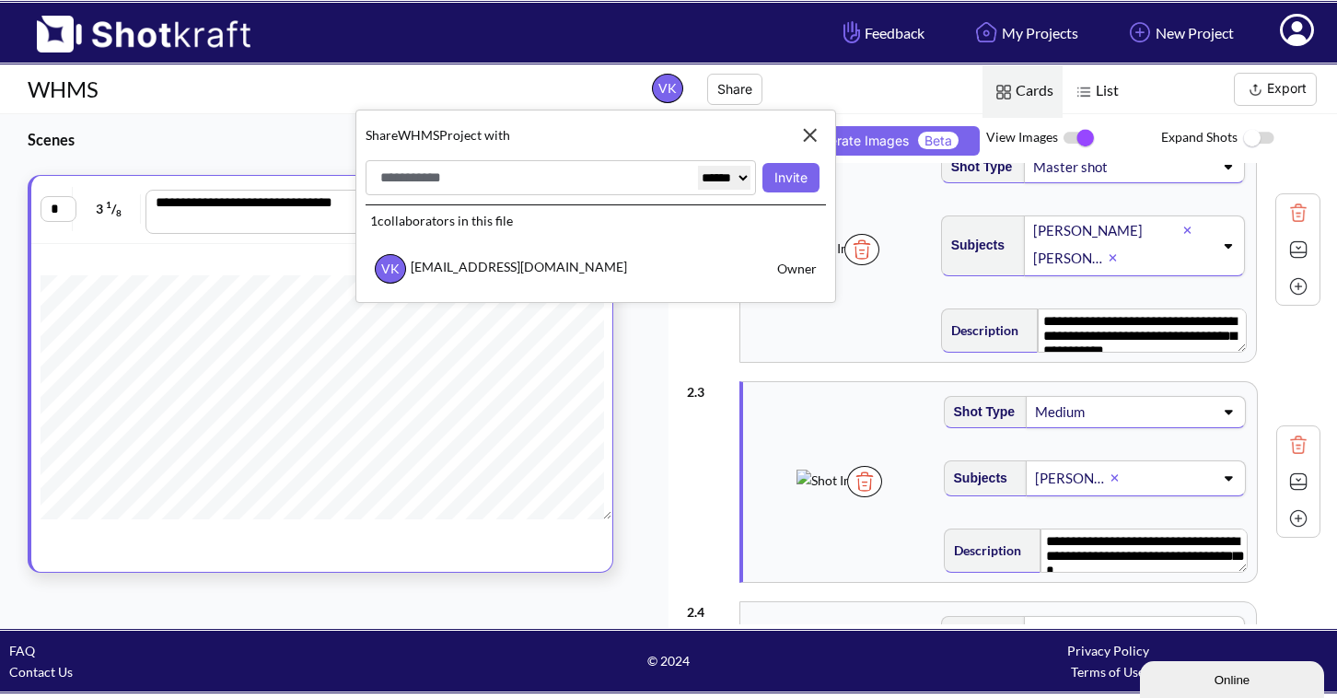
click at [514, 185] on input "text" at bounding box center [535, 178] width 319 height 24
type input "**********"
click at [789, 178] on button "Invite" at bounding box center [790, 177] width 56 height 29
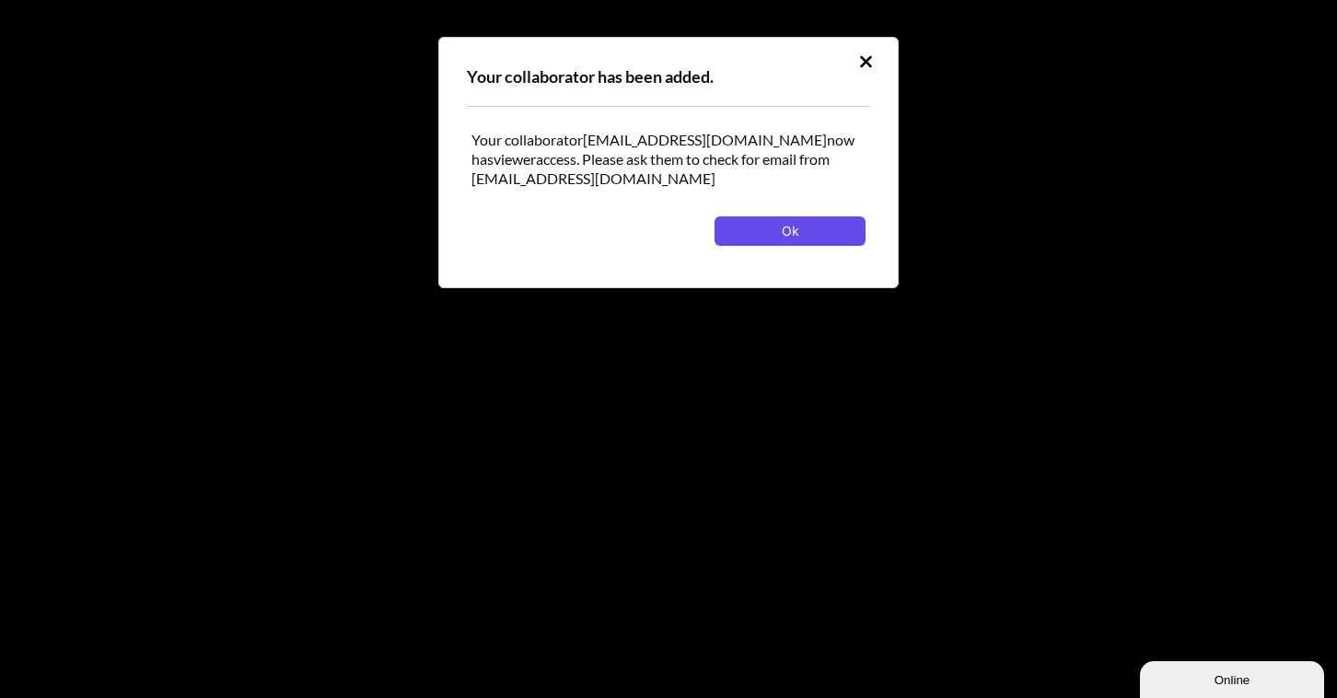
click at [802, 226] on button "Ok" at bounding box center [789, 230] width 151 height 29
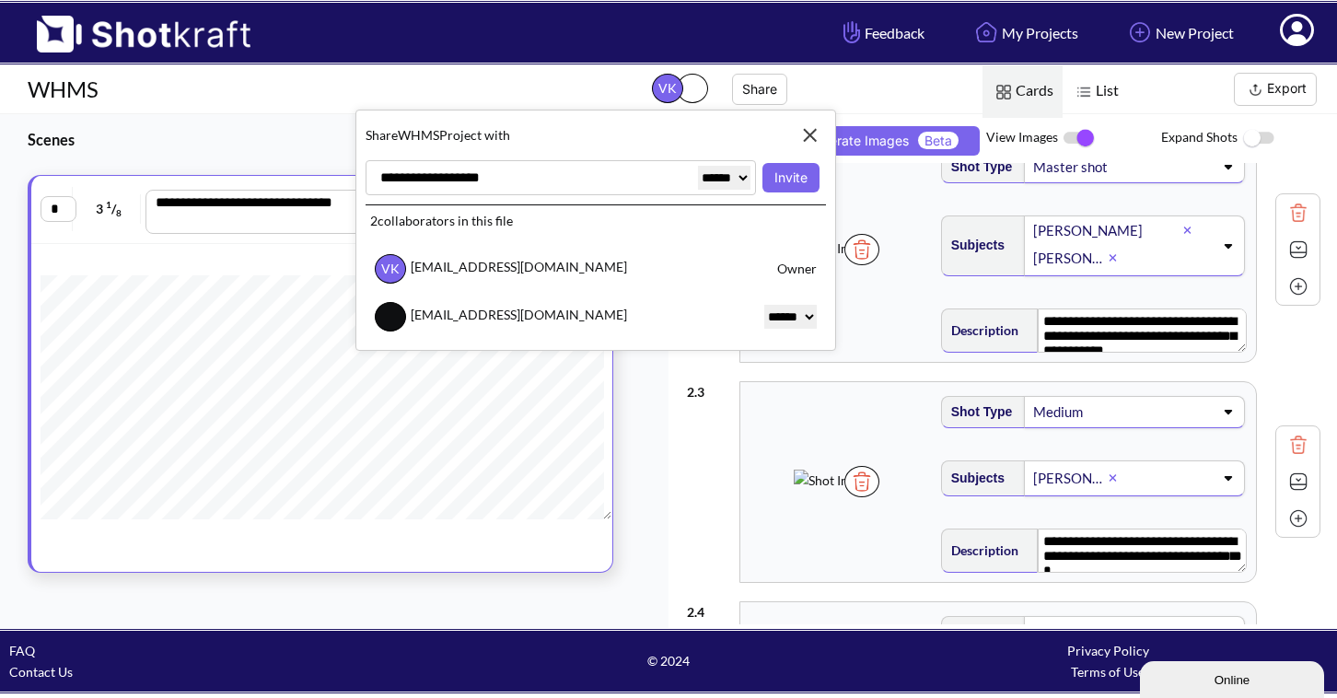
click at [807, 134] on img at bounding box center [810, 135] width 31 height 31
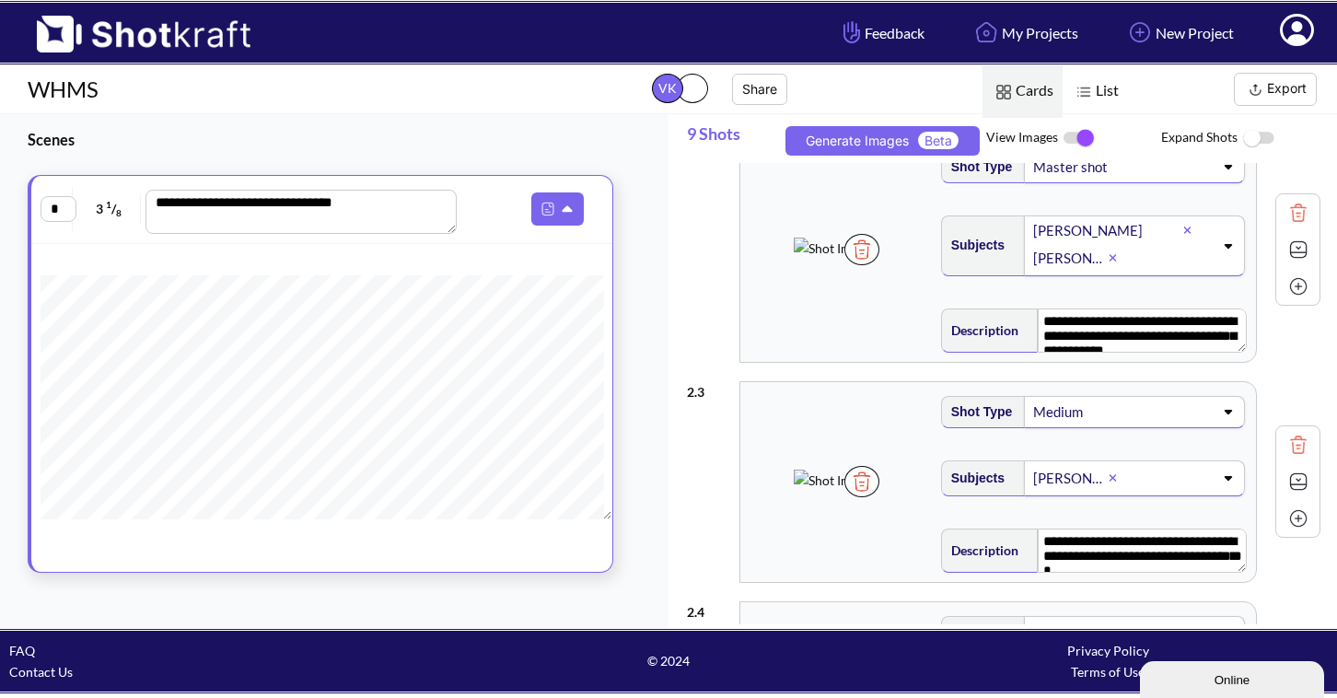
click at [1277, 93] on button "Export" at bounding box center [1275, 89] width 83 height 33
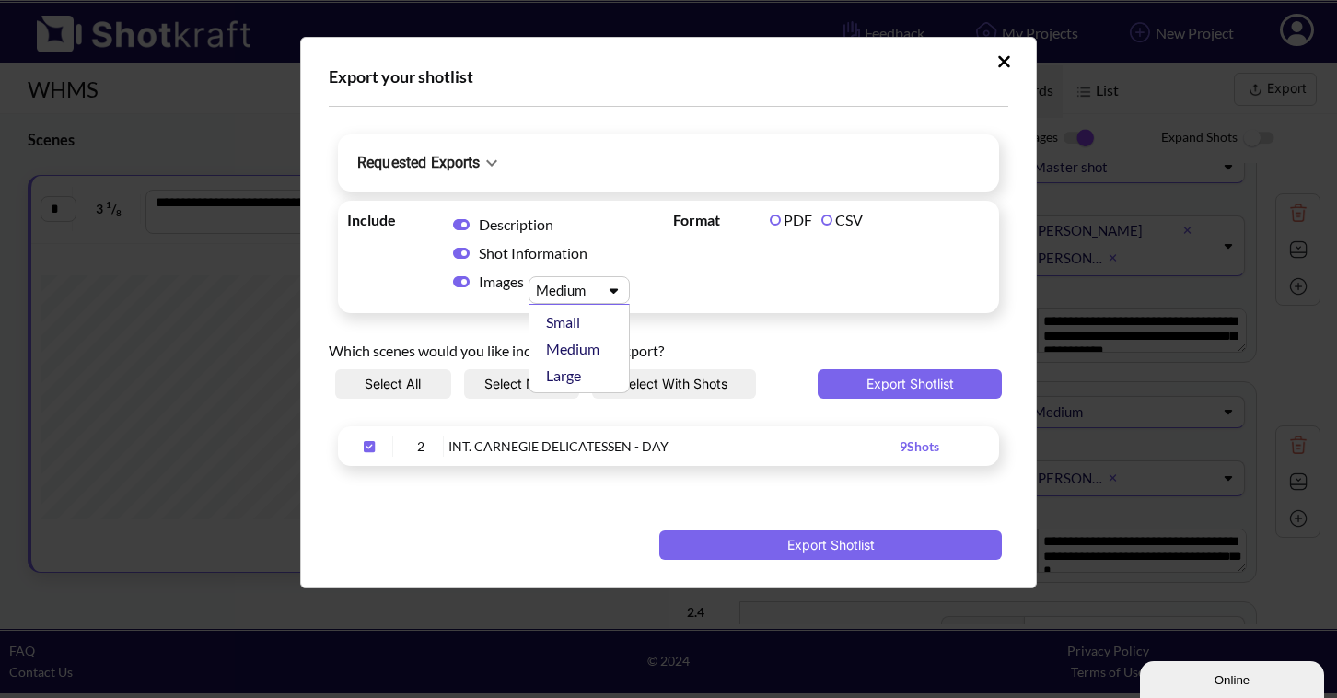
click at [610, 288] on icon "Upload Script" at bounding box center [613, 291] width 27 height 14
click at [592, 331] on div "Small" at bounding box center [583, 321] width 83 height 27
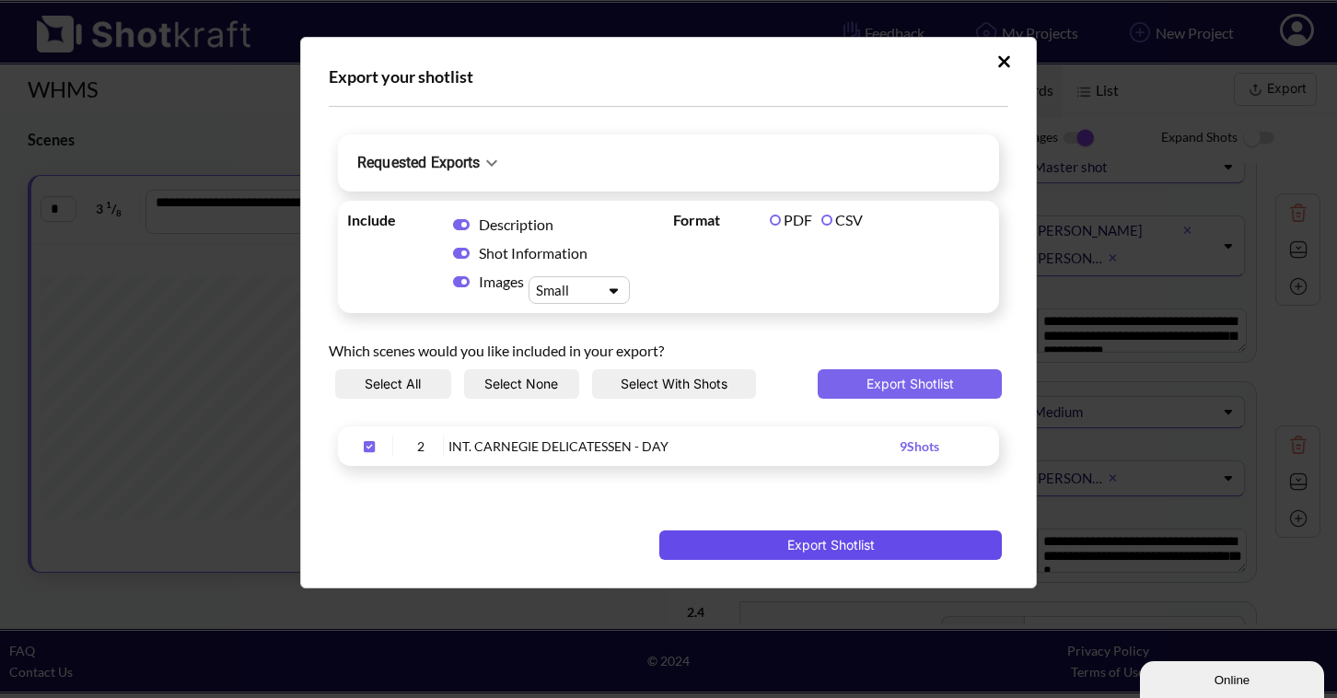
click at [800, 546] on button "Export Shotlist" at bounding box center [830, 544] width 342 height 29
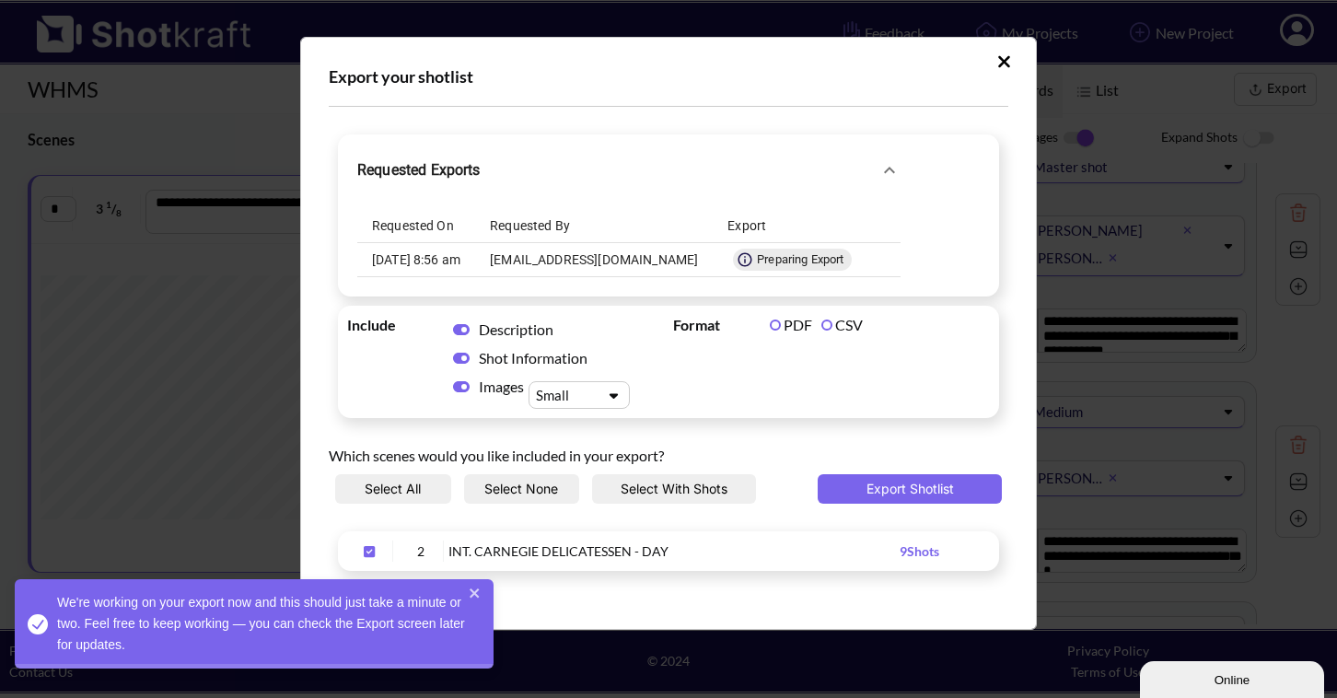
click at [424, 602] on div "We're working on your export now and this should just take a minute or two. Fee…" at bounding box center [254, 623] width 479 height 89
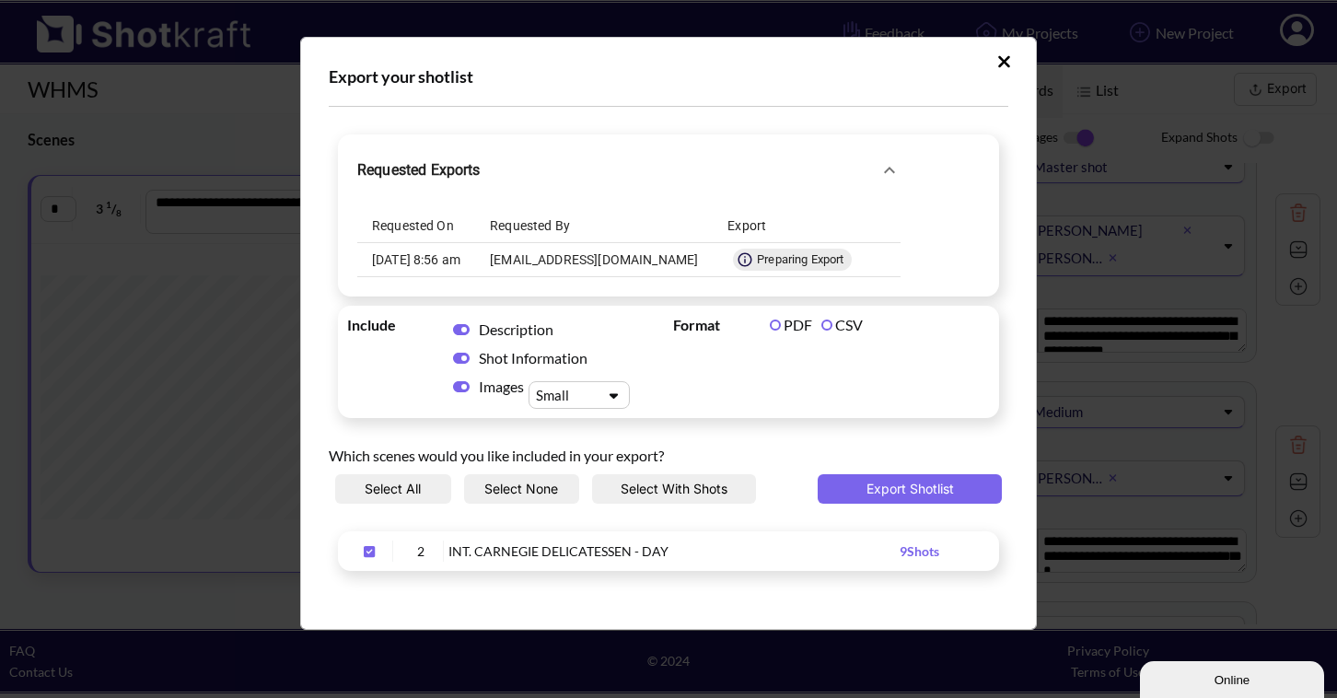
click at [454, 389] on icon "Upload Script" at bounding box center [461, 386] width 17 height 11
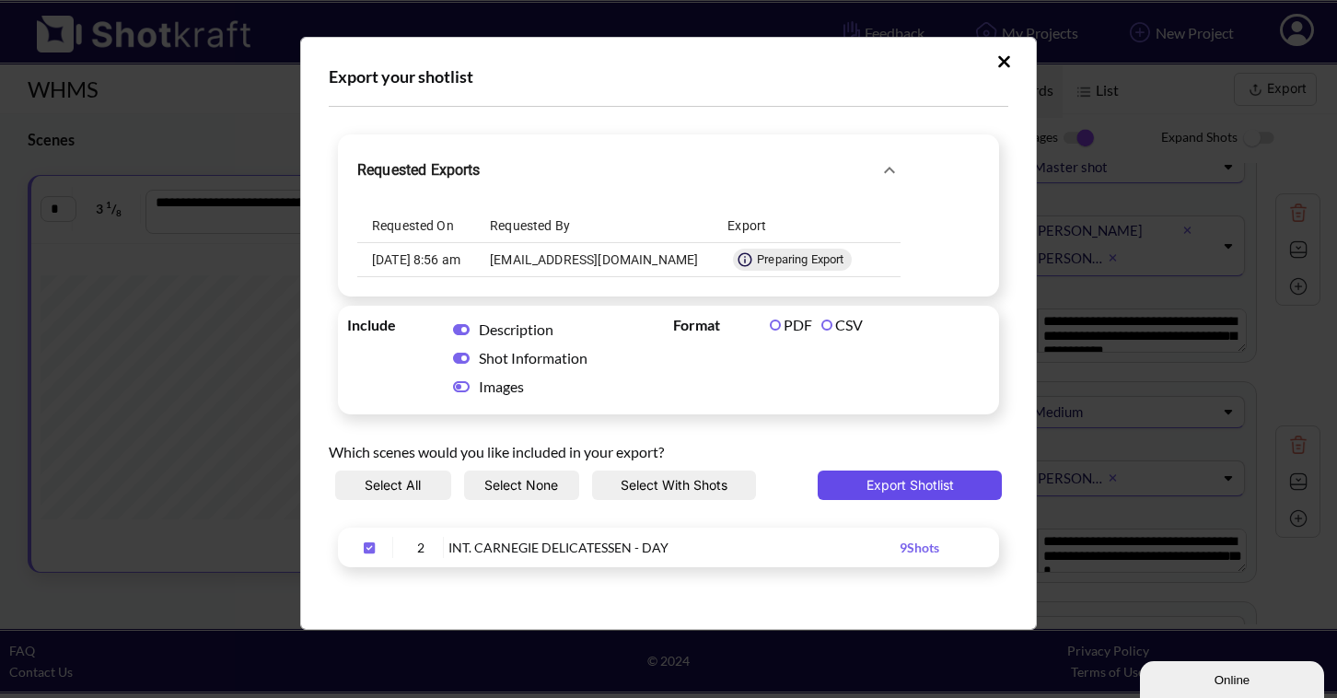
click at [926, 489] on button "Export Shotlist" at bounding box center [910, 484] width 184 height 29
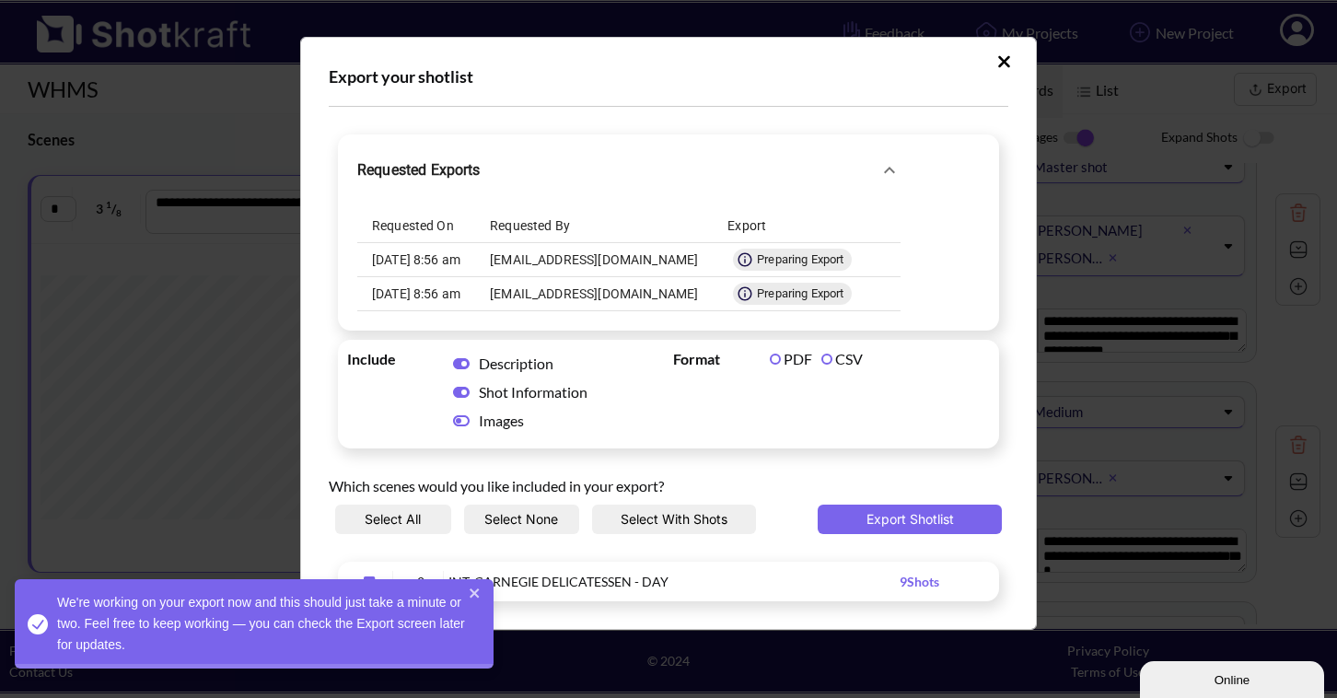
click at [884, 170] on icon "Upload Script" at bounding box center [889, 170] width 11 height 6
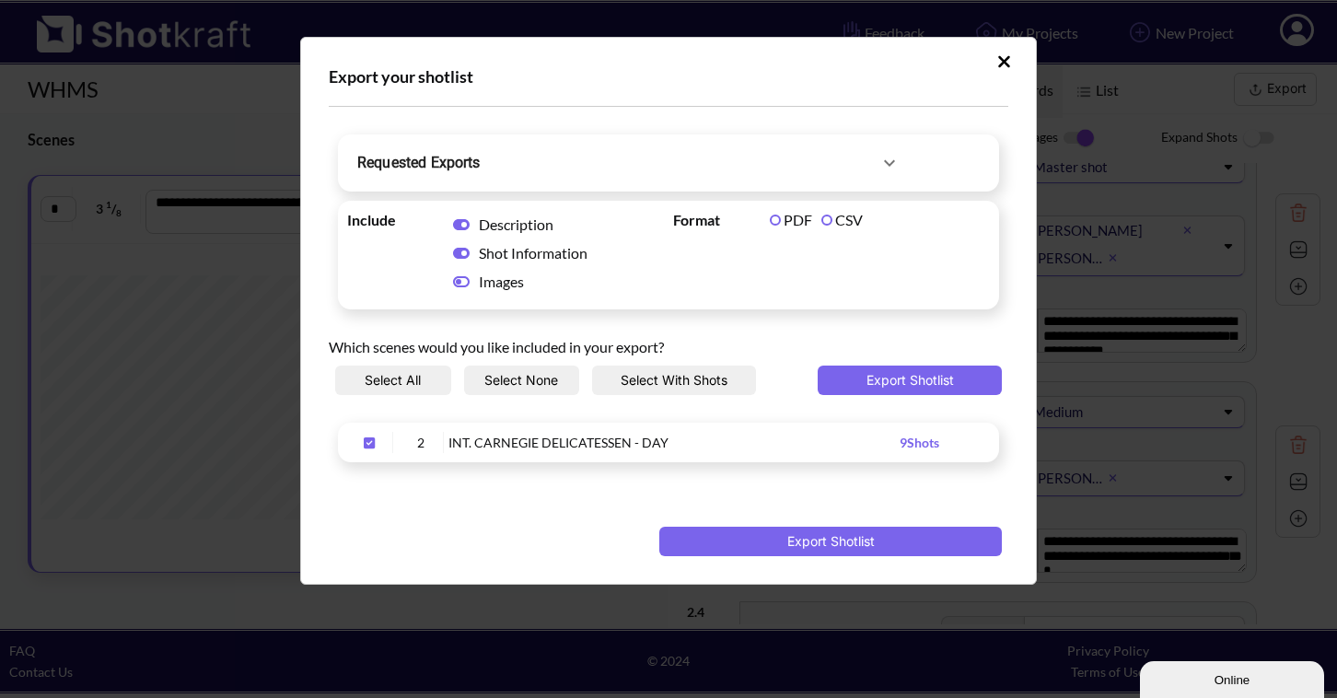
click at [878, 170] on icon "Upload Script" at bounding box center [889, 163] width 22 height 22
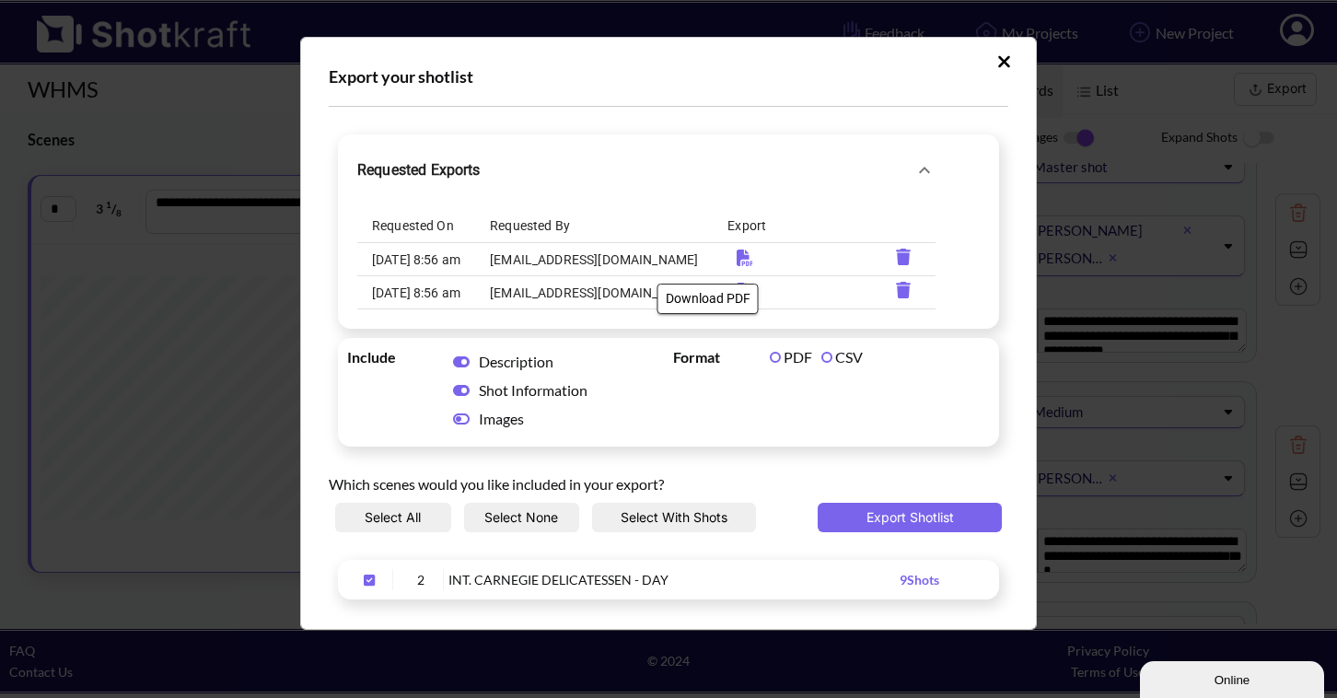
click at [737, 261] on icon "Download PDF" at bounding box center [745, 257] width 16 height 17
click at [737, 298] on icon "Download PDF" at bounding box center [745, 291] width 16 height 17
